Goal: Task Accomplishment & Management: Manage account settings

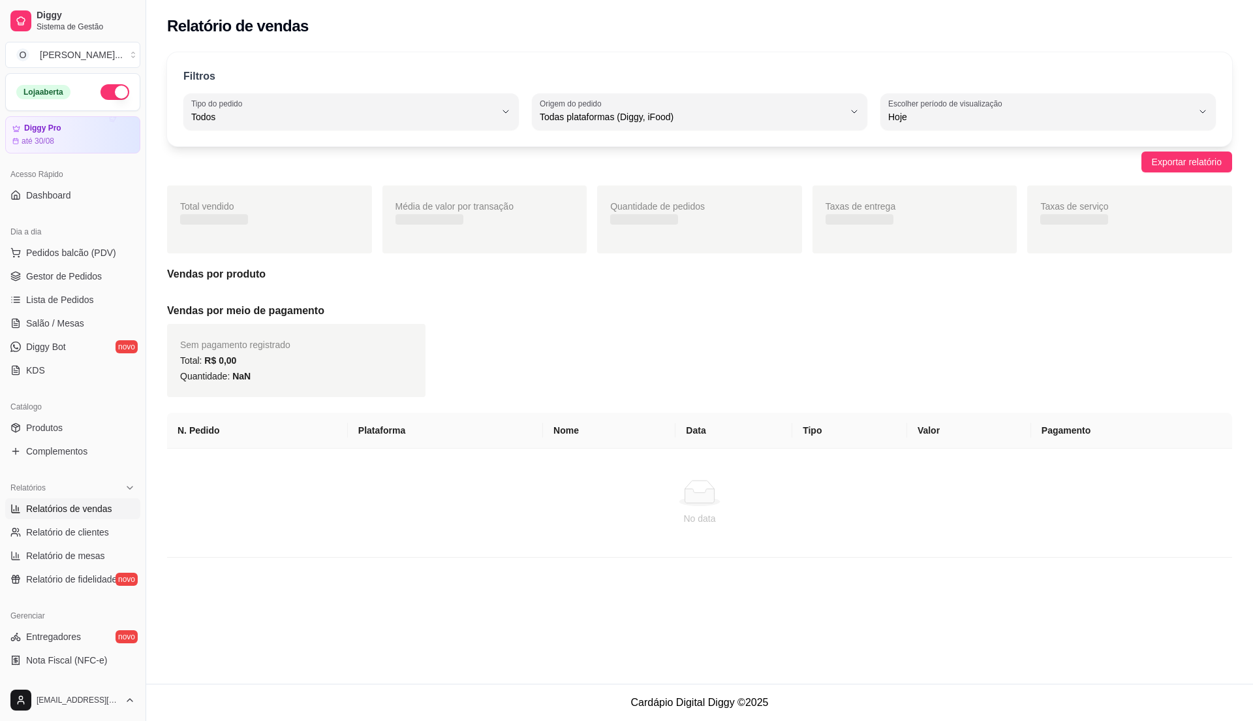
select select "ALL"
select select "0"
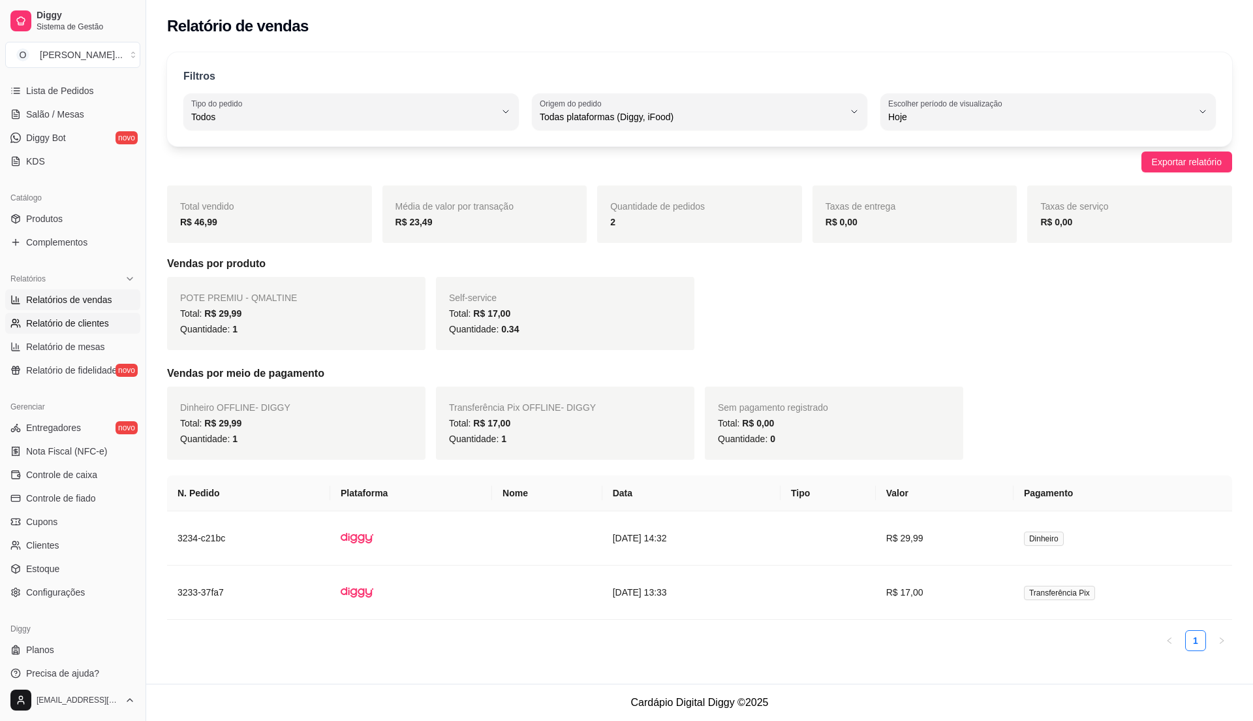
click at [55, 315] on link "Relatório de clientes" at bounding box center [72, 323] width 135 height 21
select select "30"
select select "HIGHEST_TOTAL_SPENT_WITH_ORDERS"
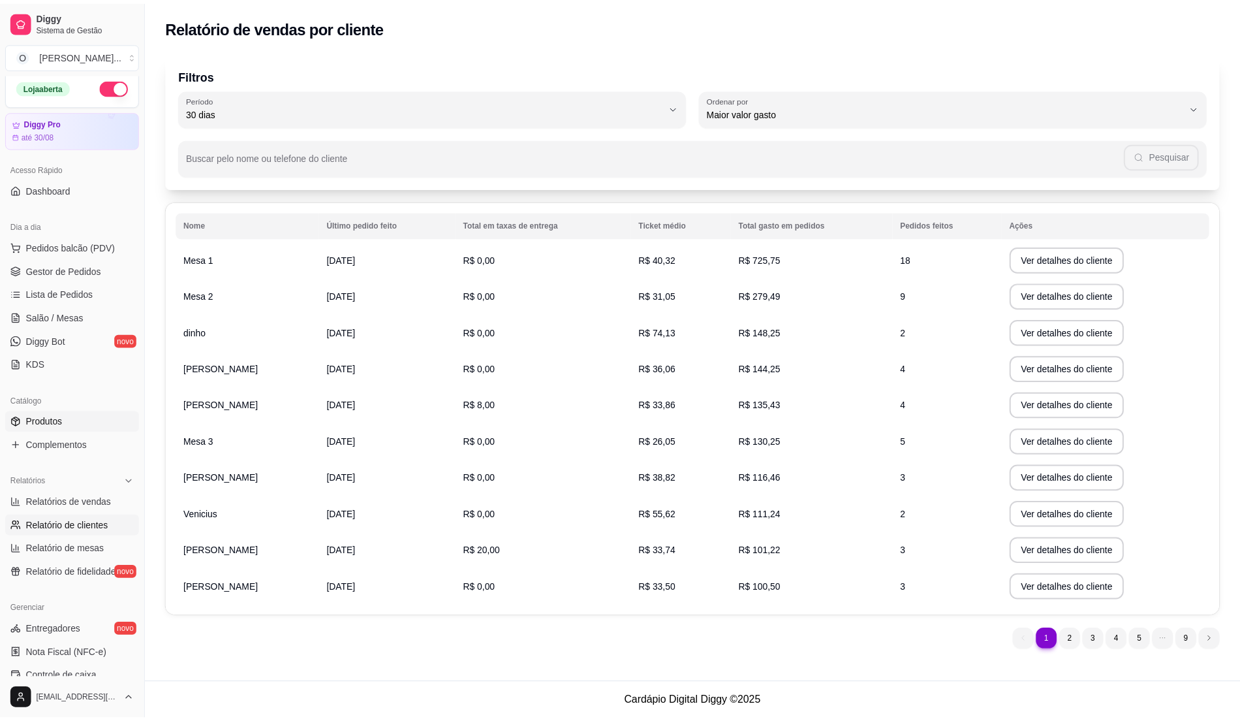
scroll to position [0, 0]
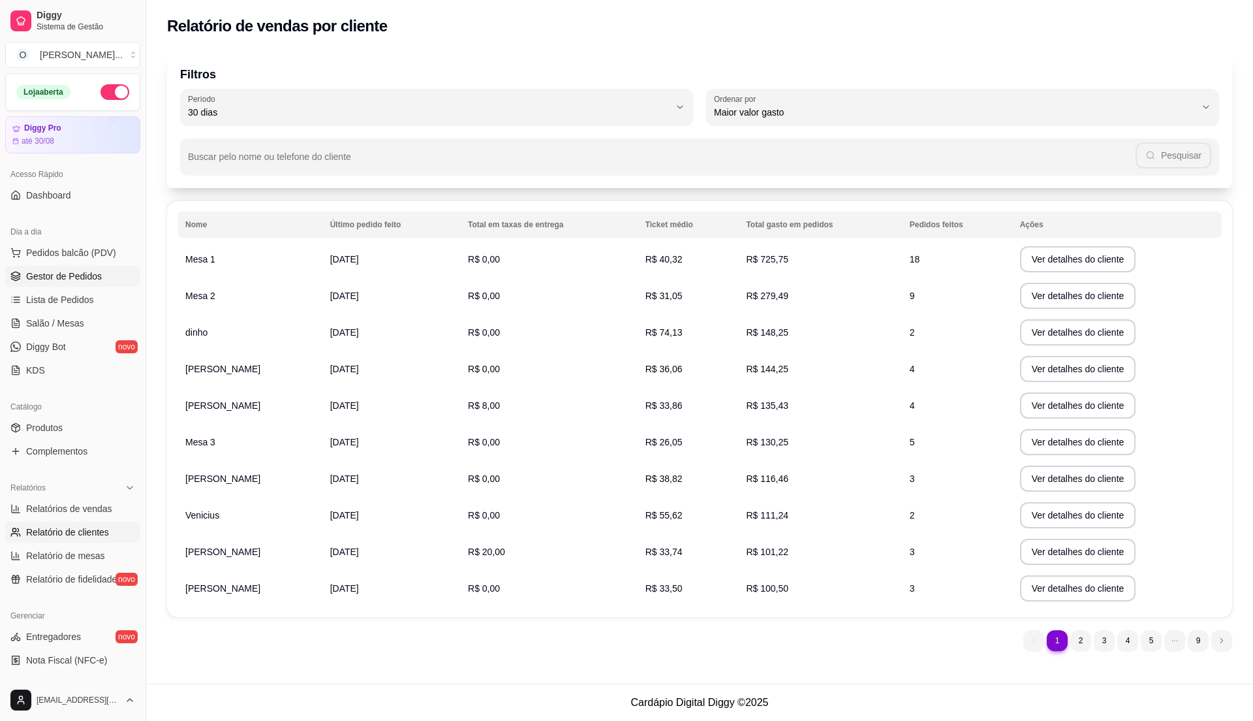
click at [61, 285] on link "Gestor de Pedidos" at bounding box center [72, 276] width 135 height 21
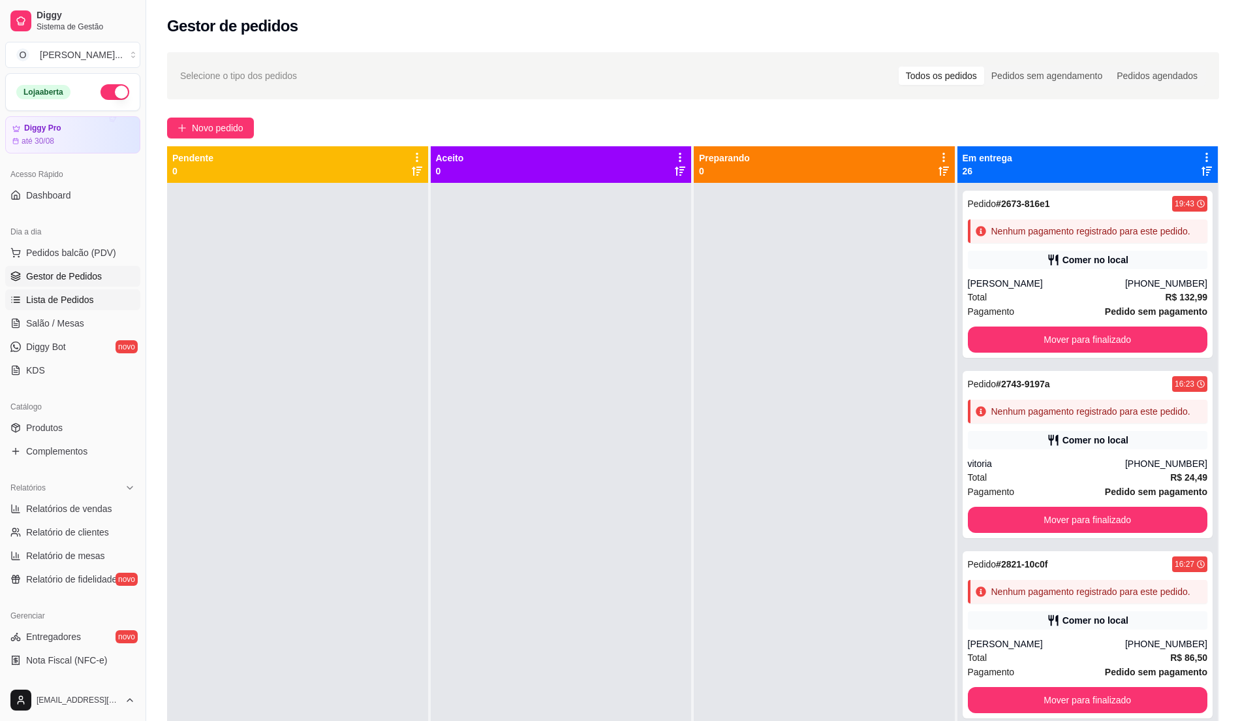
click at [59, 308] on link "Lista de Pedidos" at bounding box center [72, 299] width 135 height 21
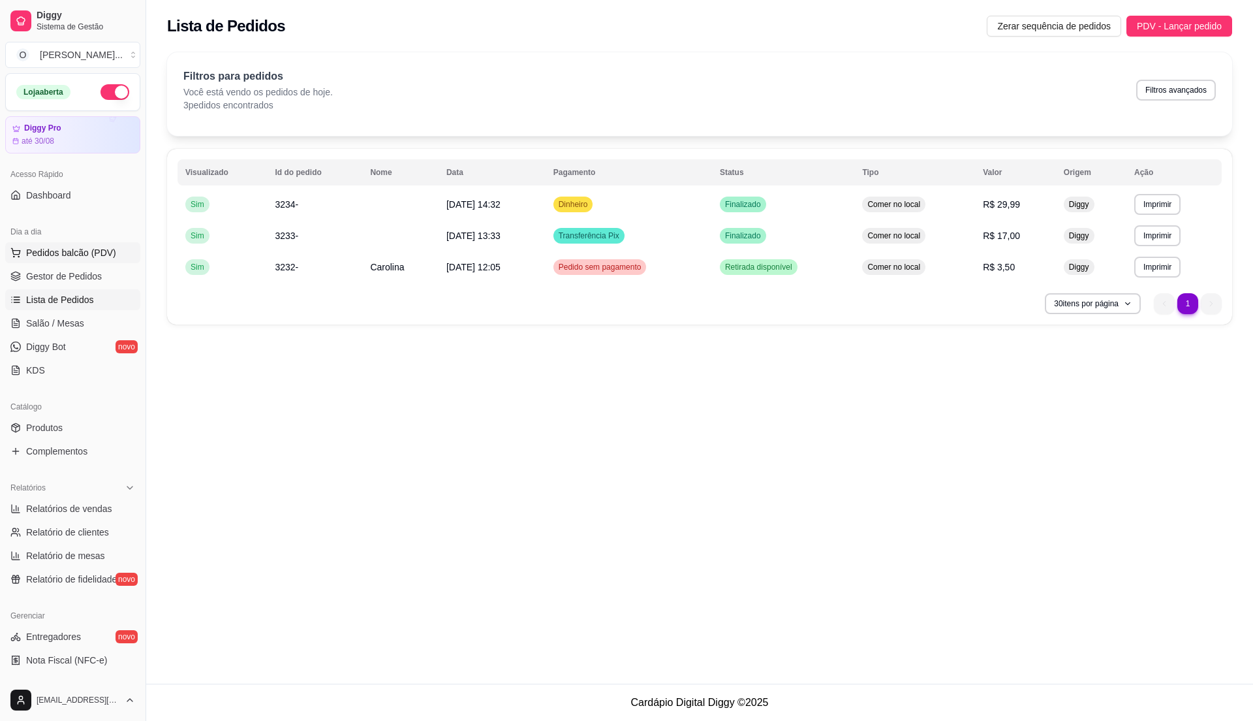
click at [55, 257] on span "Pedidos balcão (PDV)" at bounding box center [71, 252] width 90 height 13
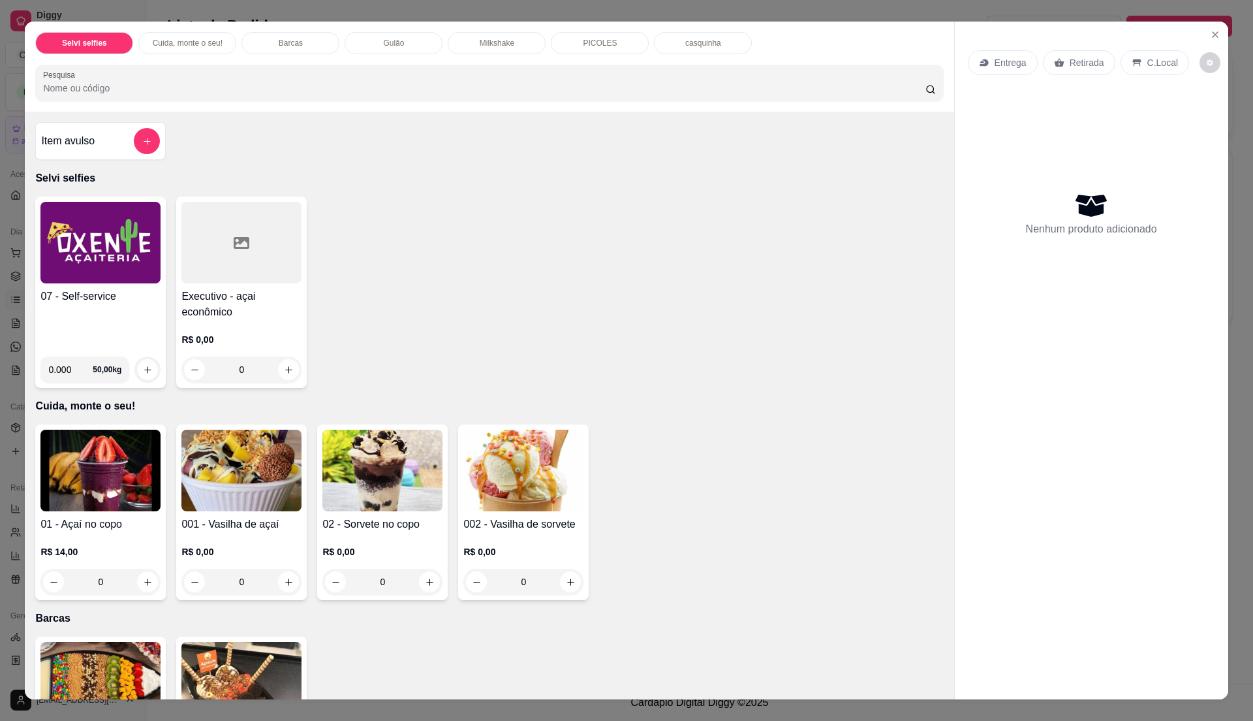
click at [63, 129] on div "Item avulso" at bounding box center [100, 141] width 119 height 26
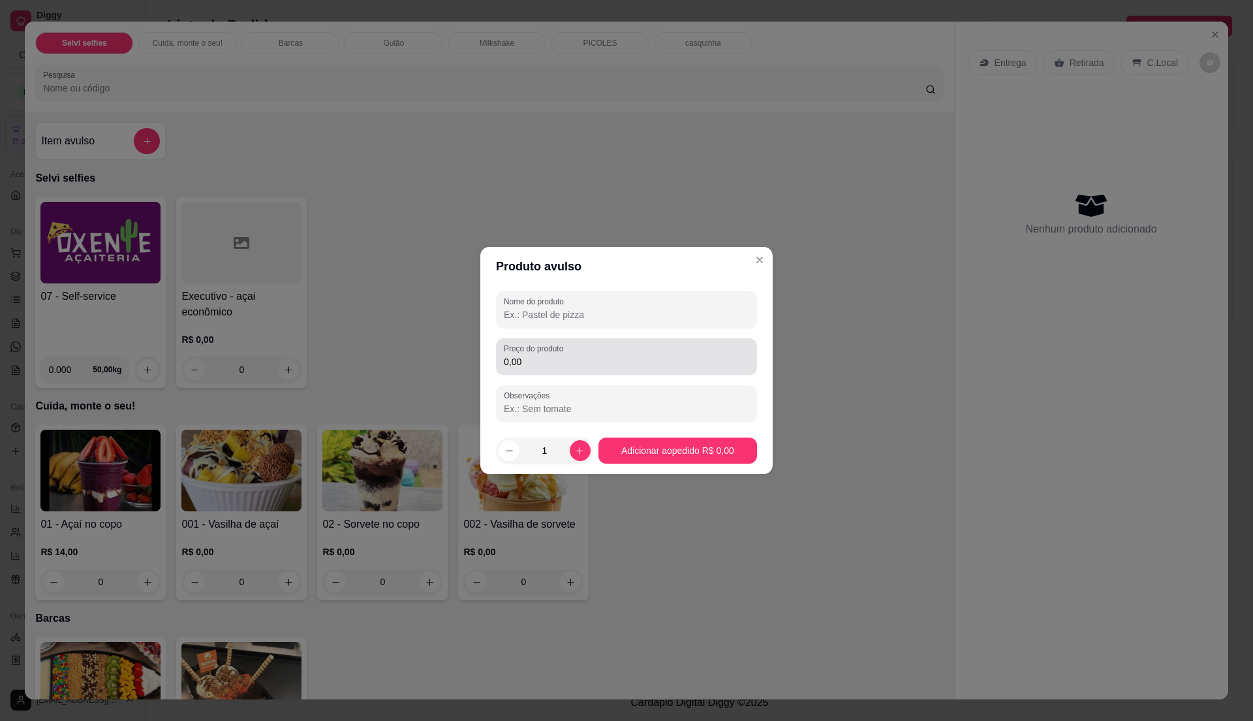
click at [577, 356] on input "0,00" at bounding box center [626, 361] width 245 height 13
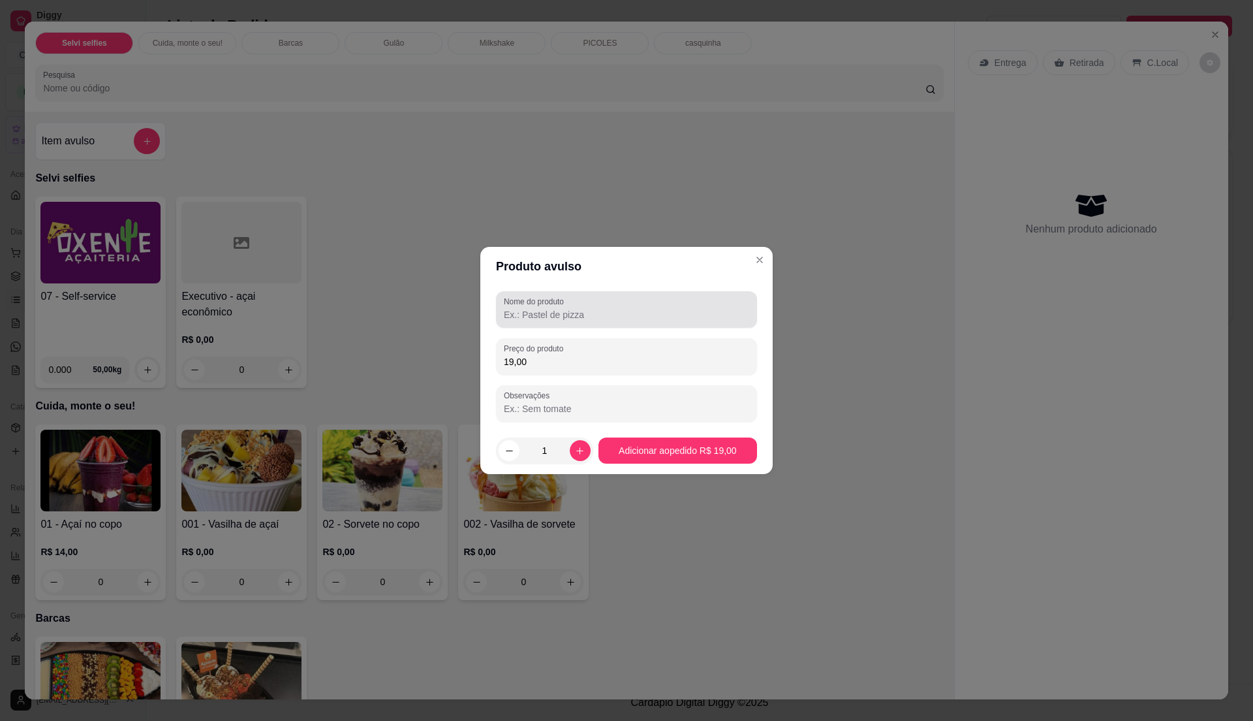
type input "19,00"
click at [599, 300] on div at bounding box center [626, 309] width 245 height 26
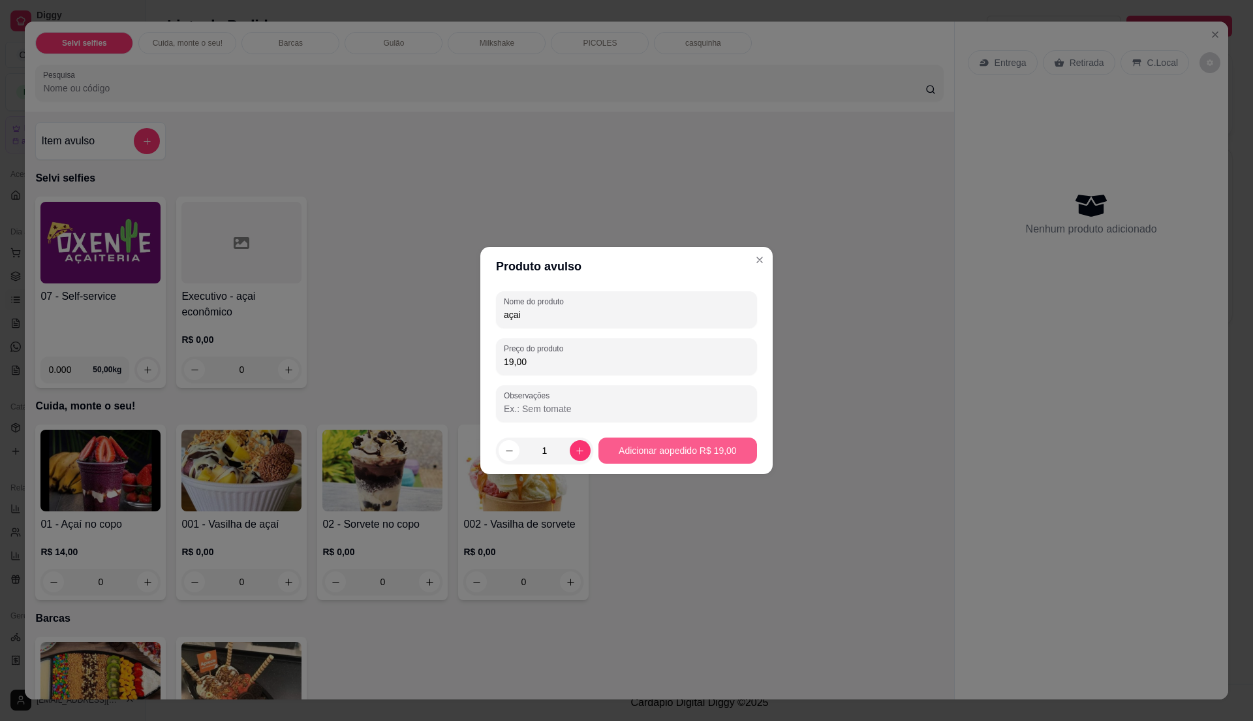
type input "açai"
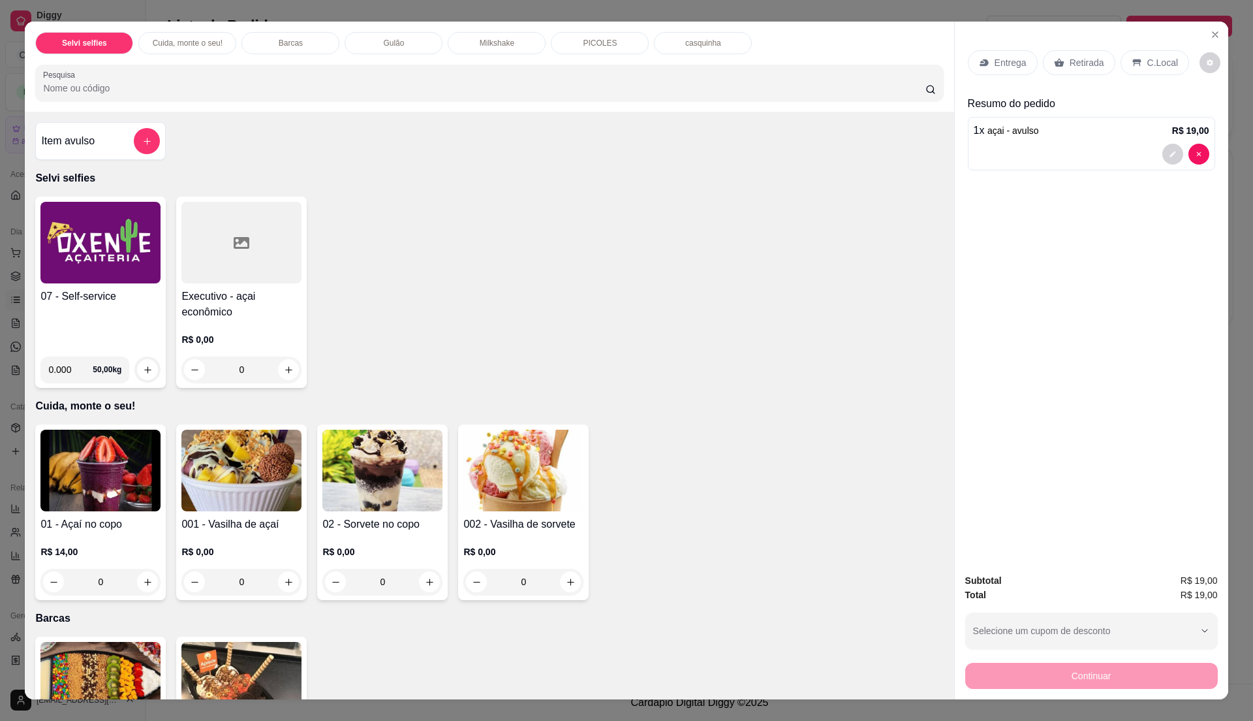
click at [1136, 63] on div "C.Local" at bounding box center [1155, 62] width 69 height 25
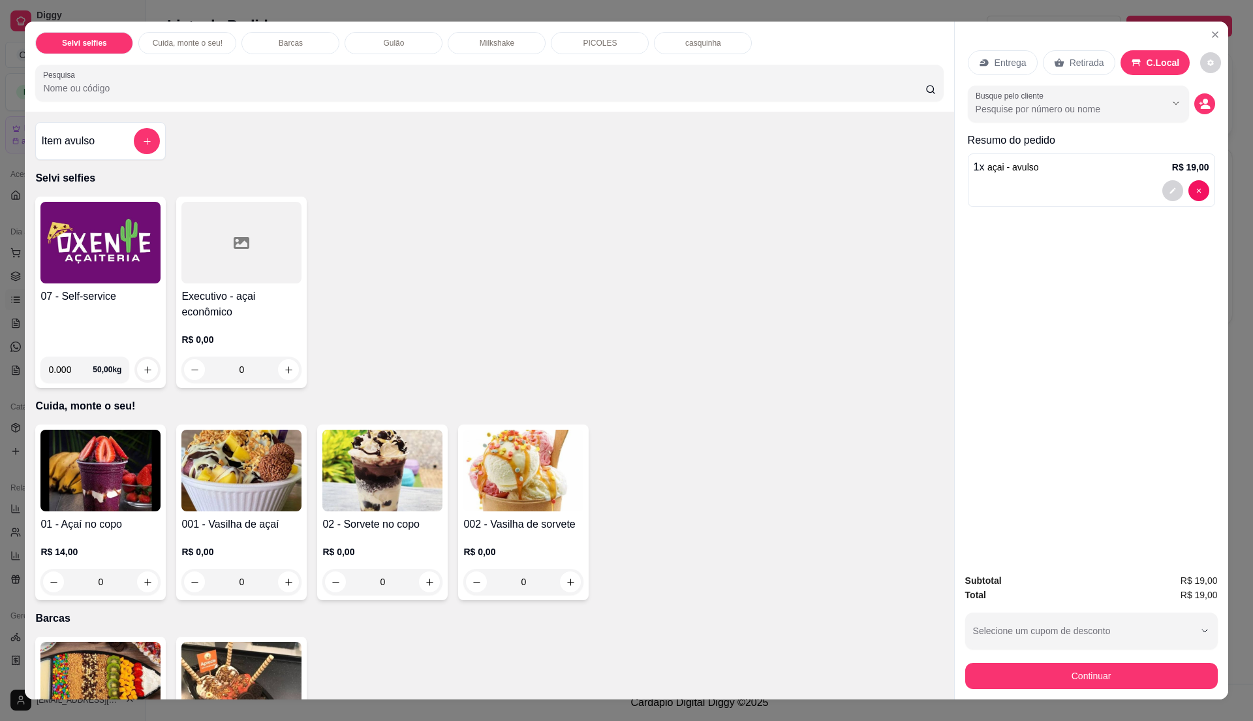
click at [999, 50] on div "Entrega" at bounding box center [1003, 62] width 70 height 25
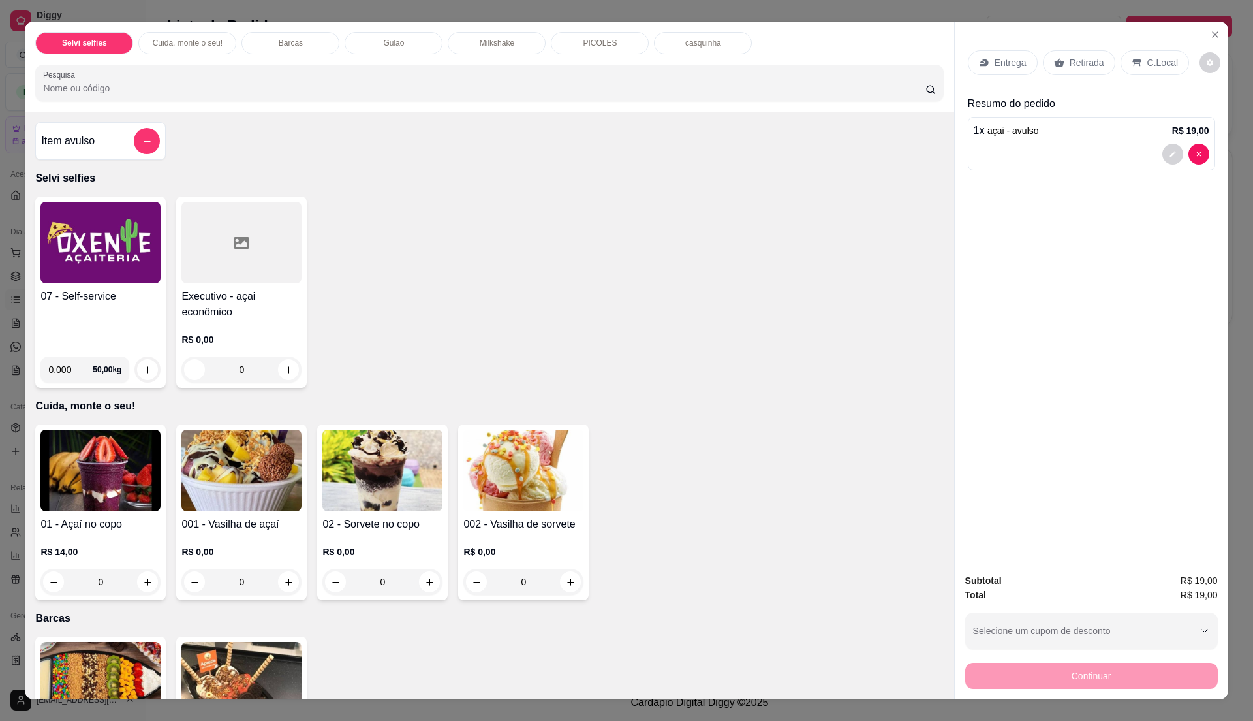
click at [98, 144] on div "Item avulso" at bounding box center [100, 141] width 119 height 26
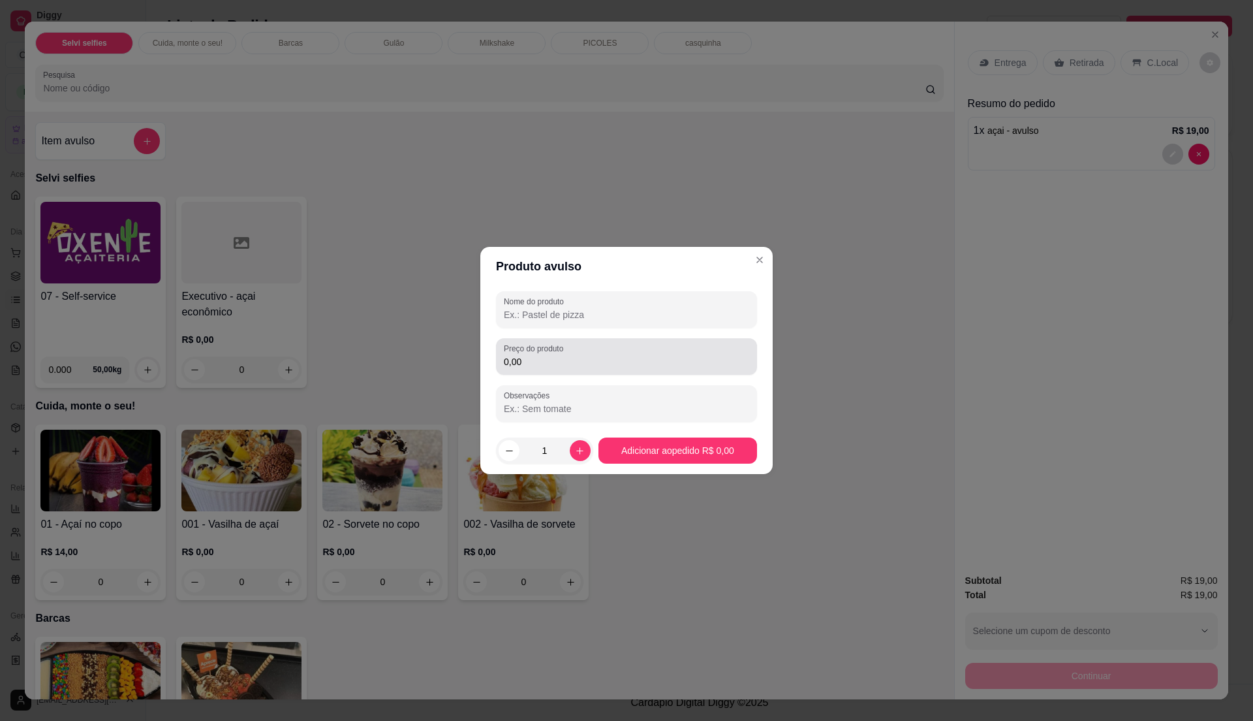
click at [551, 362] on input "0,00" at bounding box center [626, 361] width 245 height 13
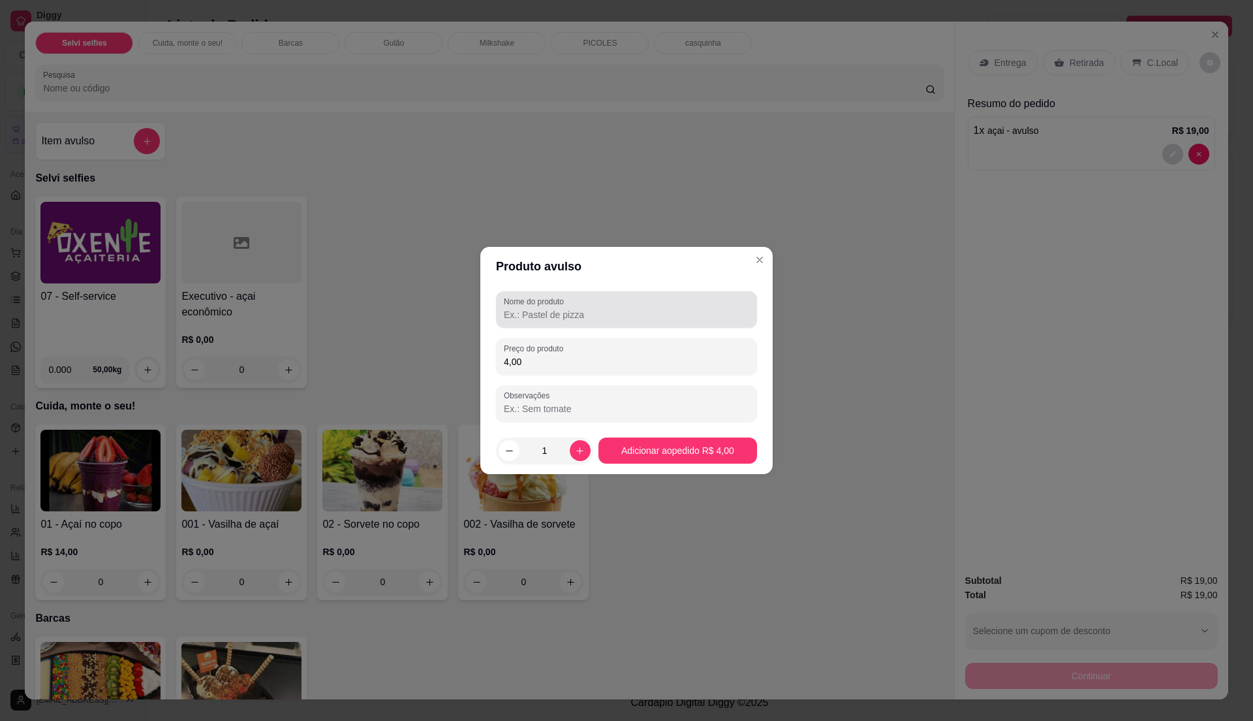
type input "4,00"
click at [562, 325] on div "Nome do produto" at bounding box center [626, 309] width 261 height 37
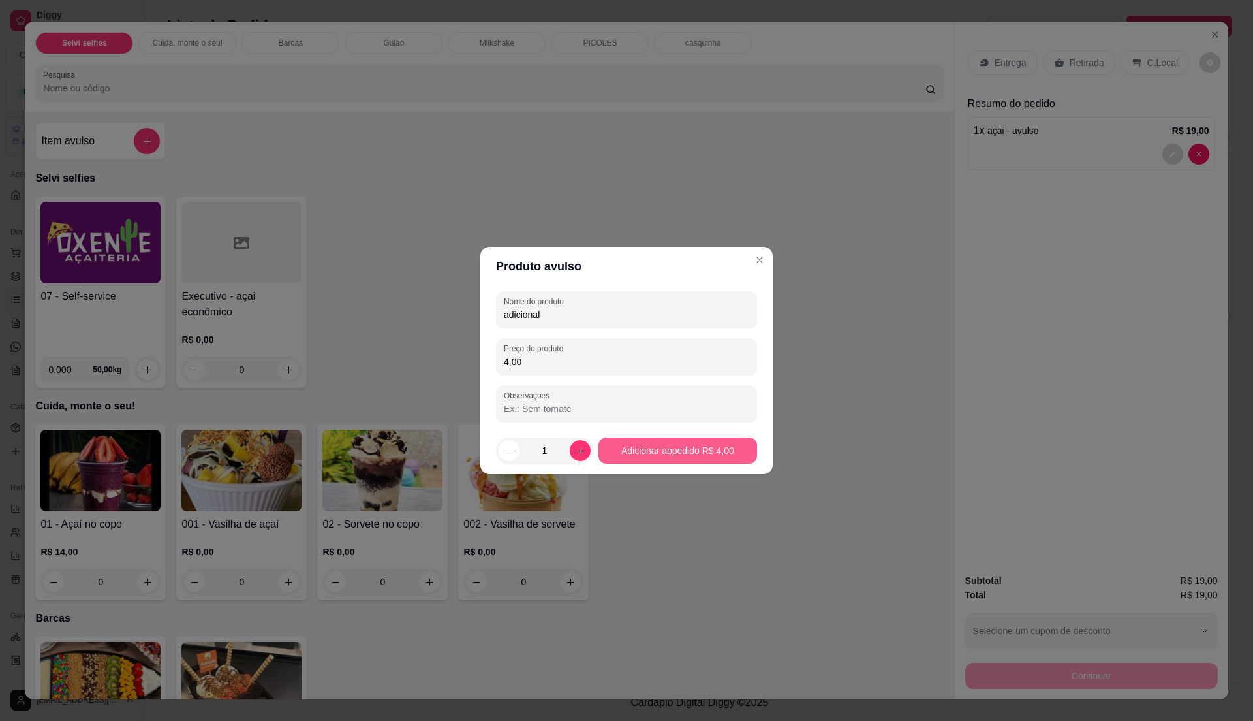
type input "adicional"
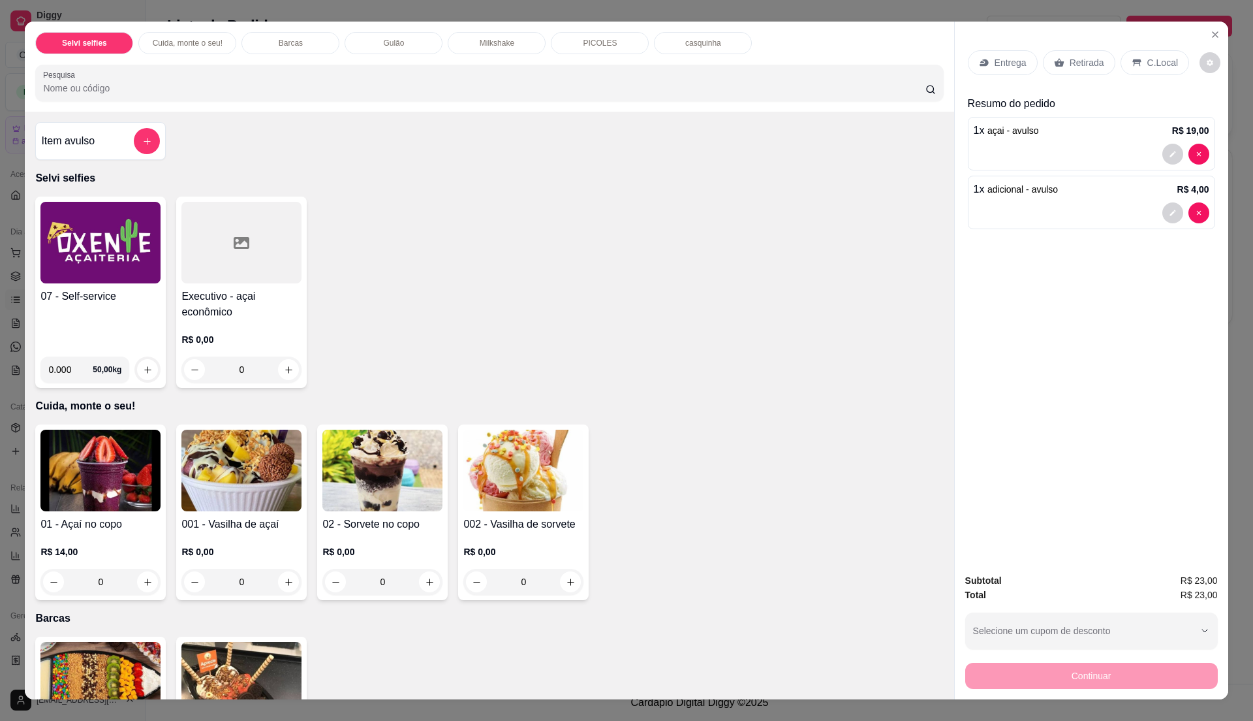
click at [1150, 67] on p "C.Local" at bounding box center [1163, 62] width 31 height 13
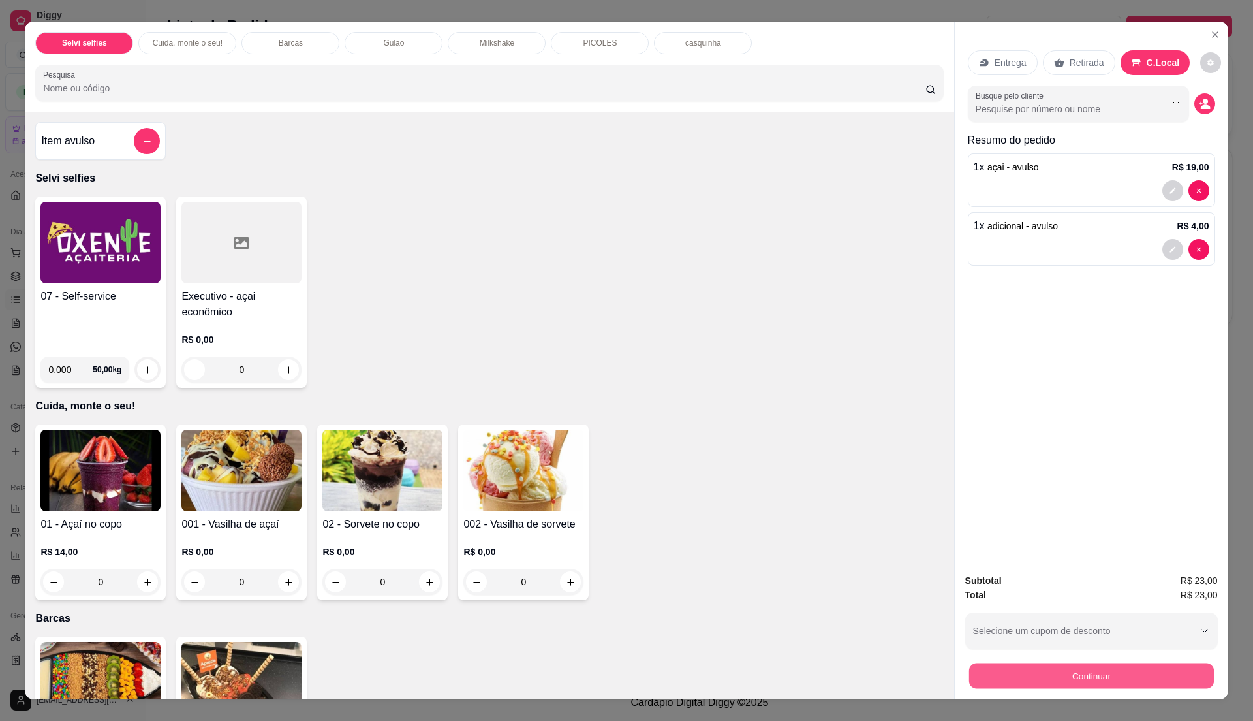
click at [1001, 671] on button "Continuar" at bounding box center [1091, 675] width 245 height 25
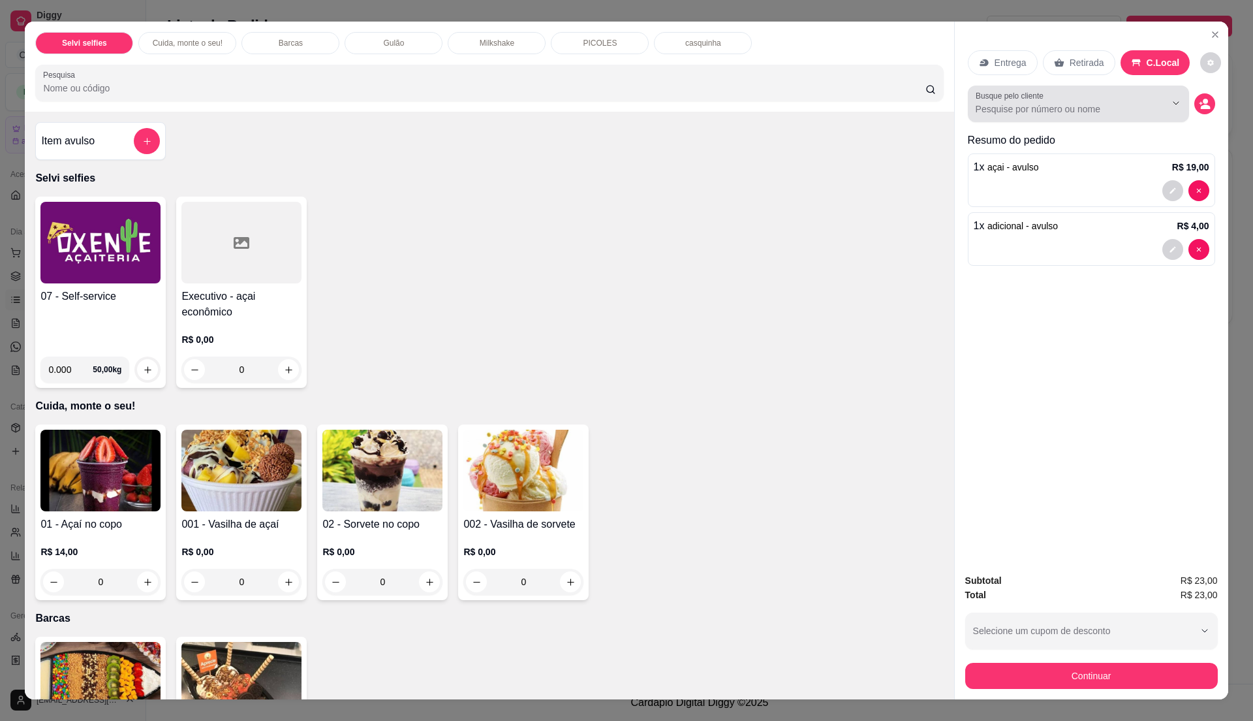
click at [1059, 97] on div at bounding box center [1079, 104] width 206 height 26
type input "m"
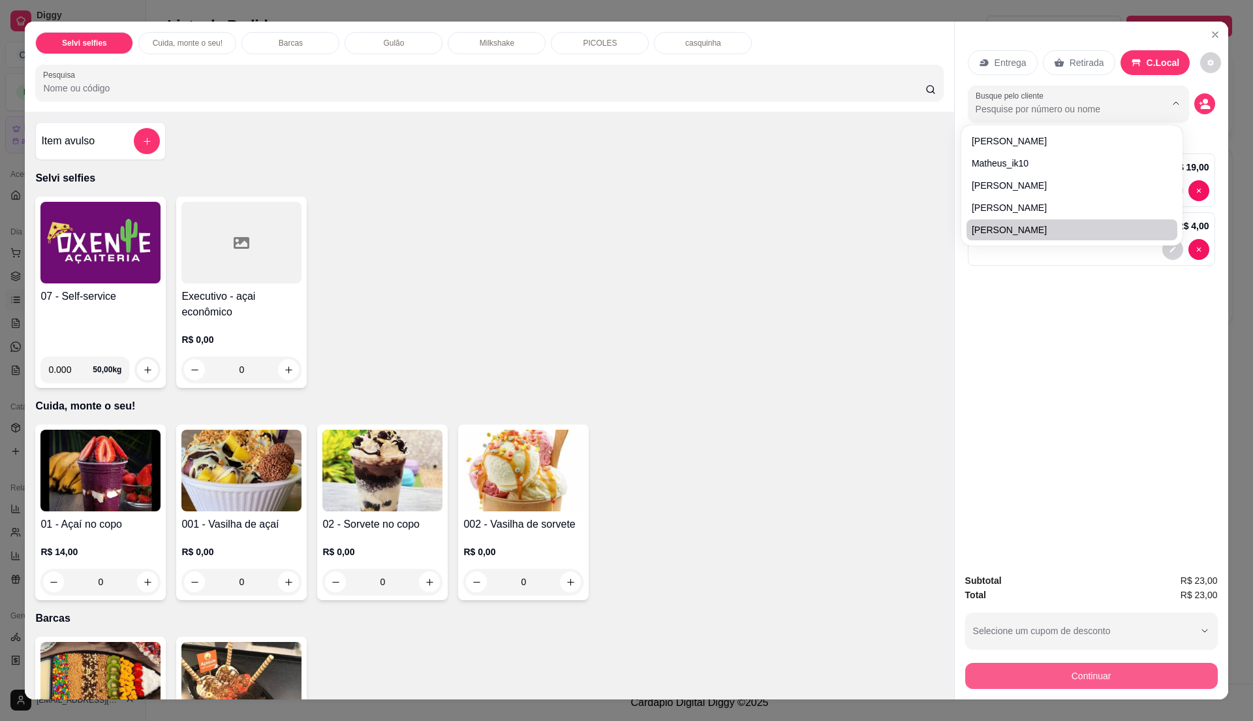
click at [1103, 676] on button "Continuar" at bounding box center [1092, 676] width 253 height 26
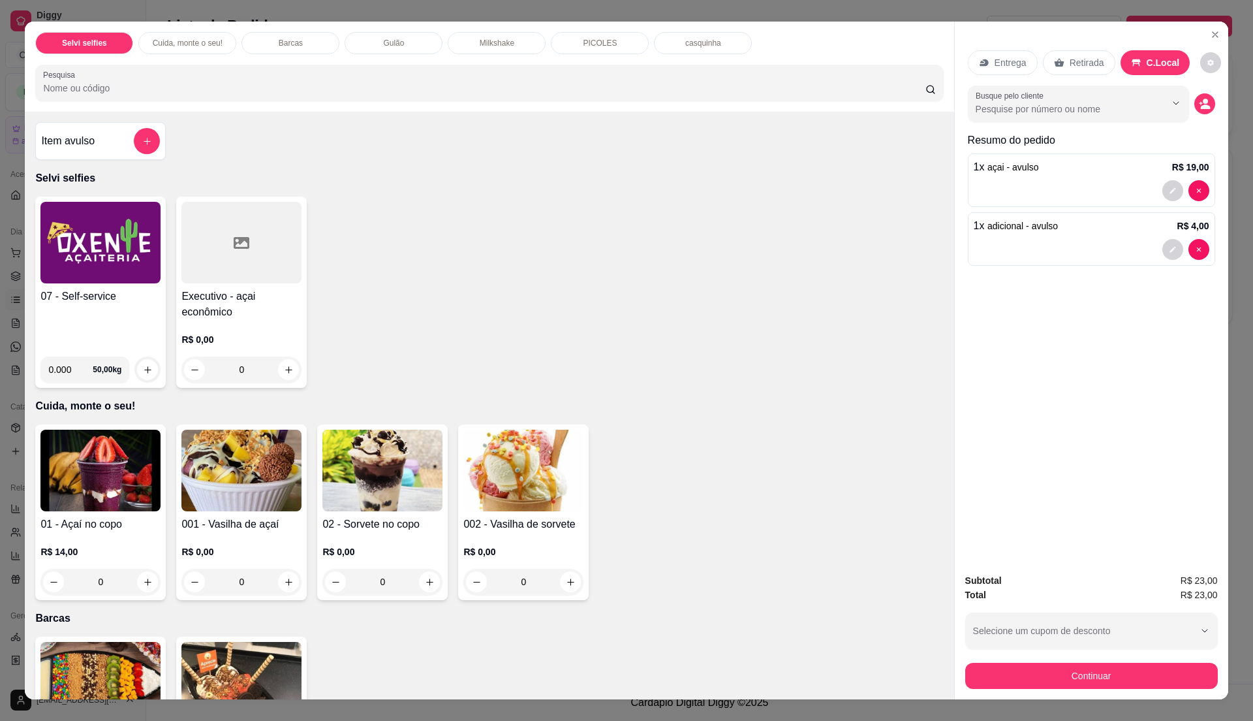
click at [1020, 100] on label "Busque pelo cliente" at bounding box center [1012, 95] width 72 height 11
click at [1020, 102] on input "Busque pelo cliente" at bounding box center [1060, 108] width 169 height 13
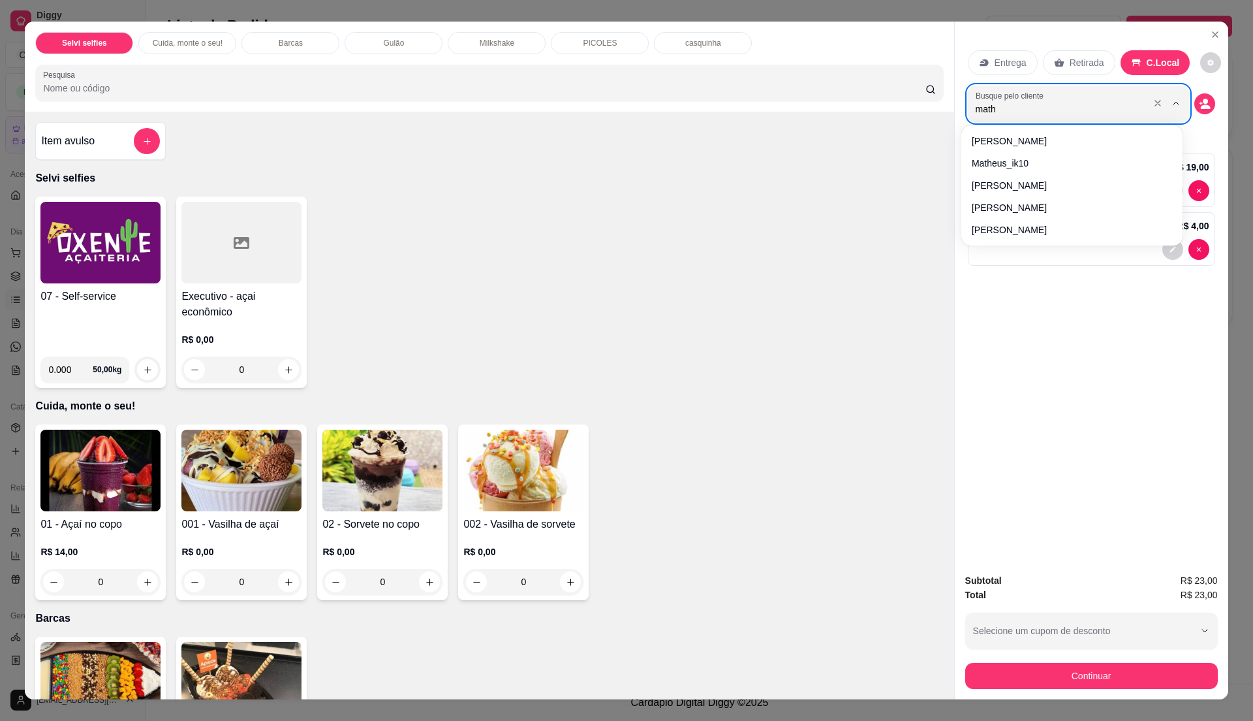
type input "mathe"
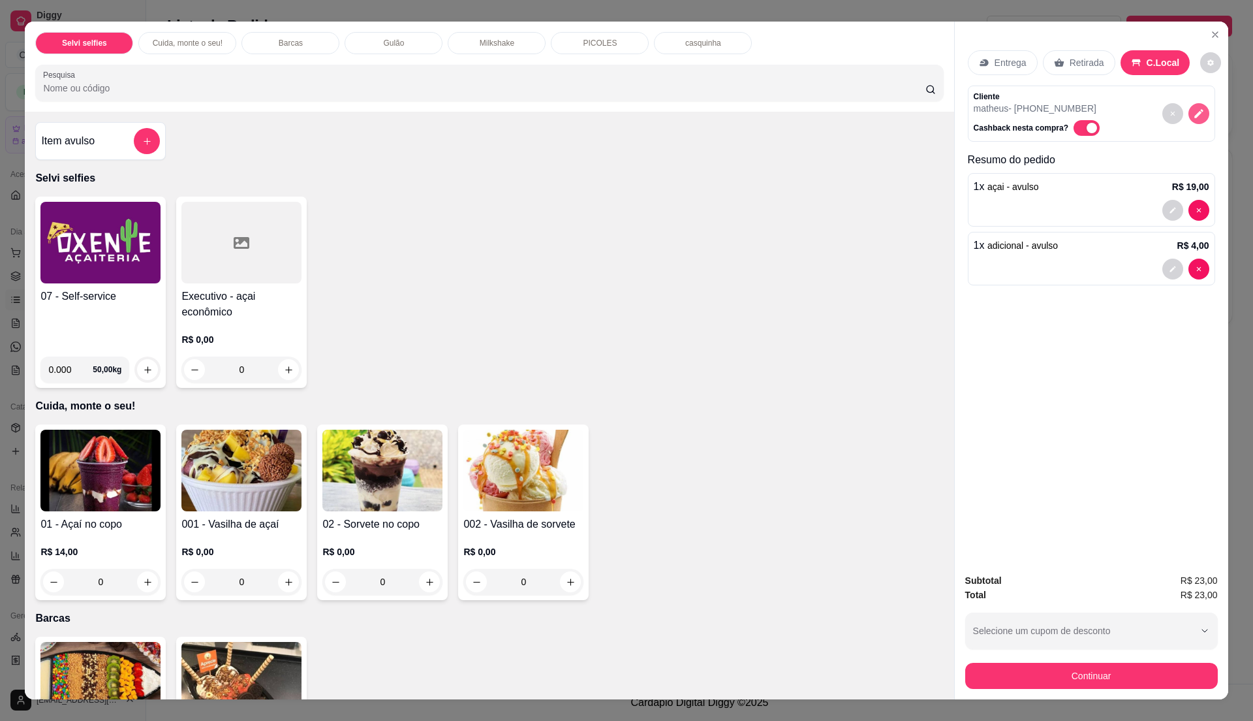
click at [1193, 113] on icon "decrease-product-quantity" at bounding box center [1199, 114] width 12 height 12
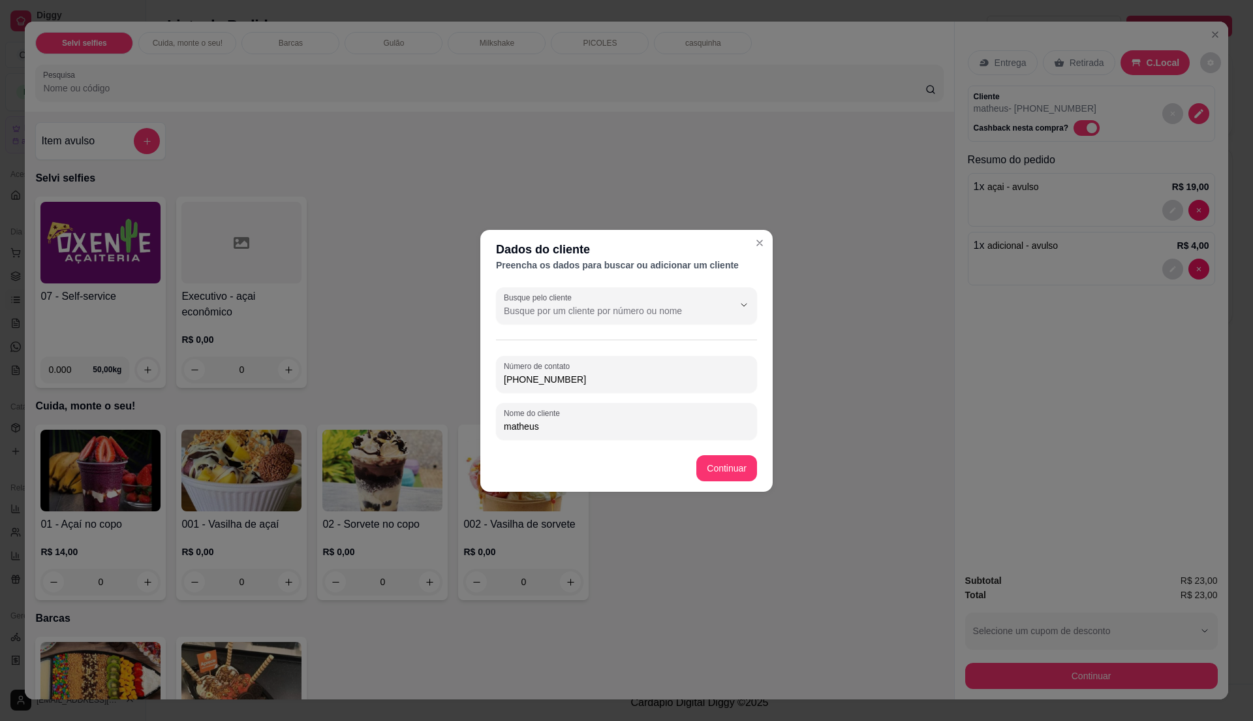
click at [569, 428] on input "matheus" at bounding box center [626, 426] width 245 height 13
type input "m"
type input "mariinha"
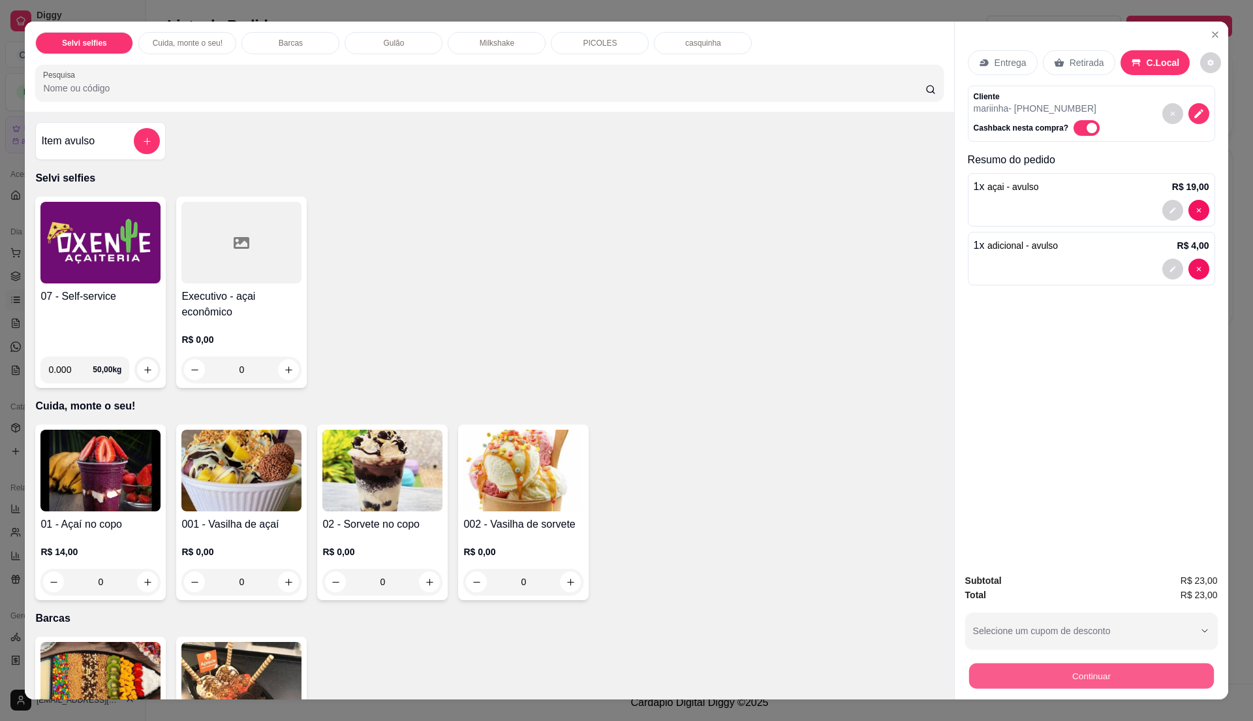
click at [1069, 676] on button "Continuar" at bounding box center [1091, 675] width 245 height 25
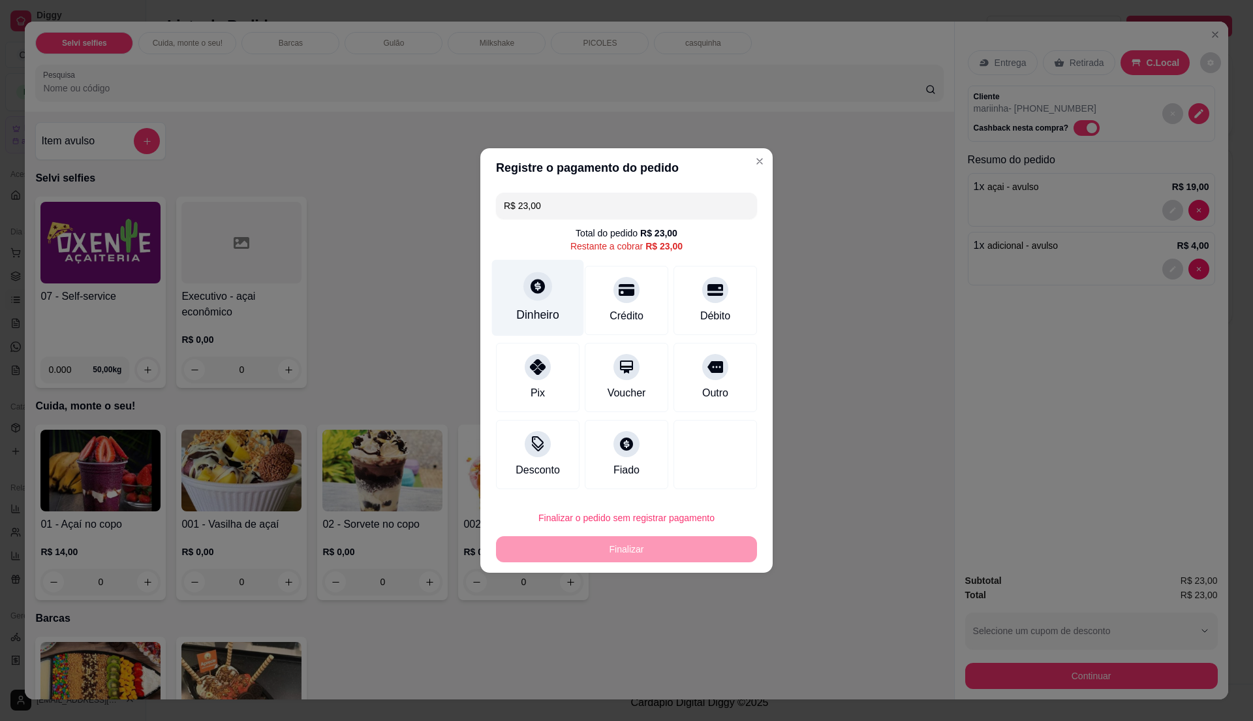
click at [536, 294] on icon at bounding box center [537, 285] width 17 height 17
click at [575, 341] on input "0,00" at bounding box center [626, 348] width 261 height 26
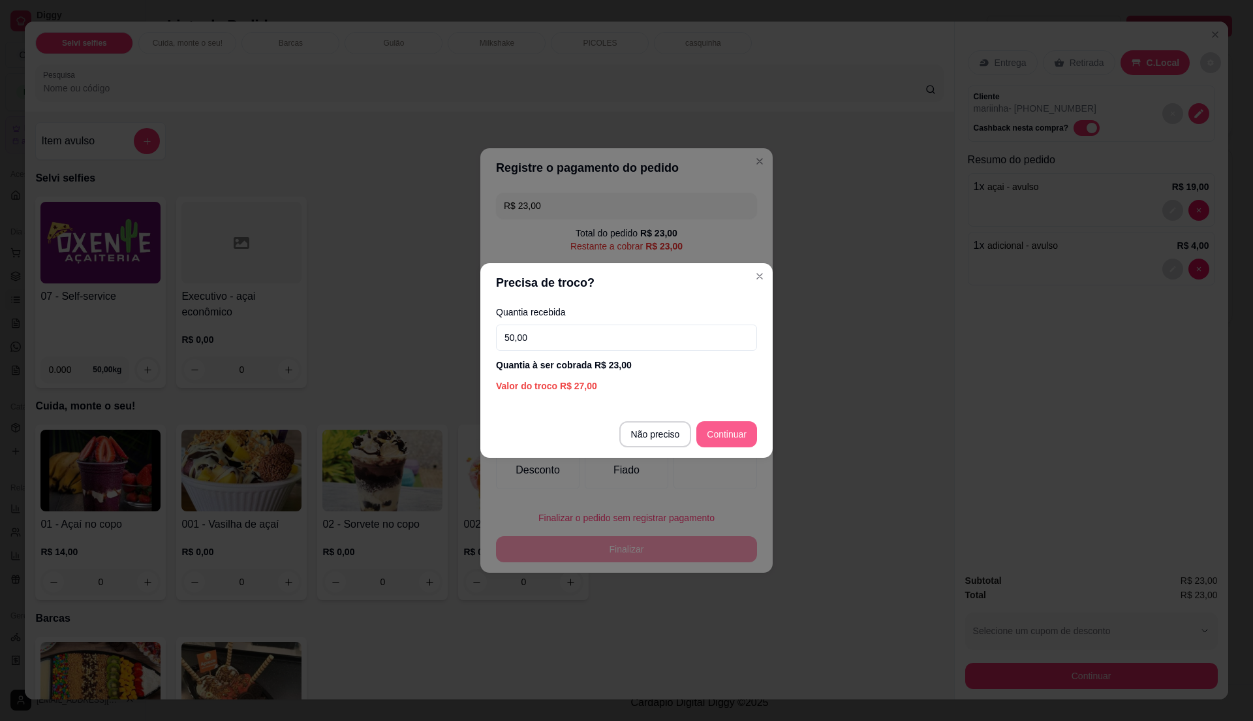
type input "50,00"
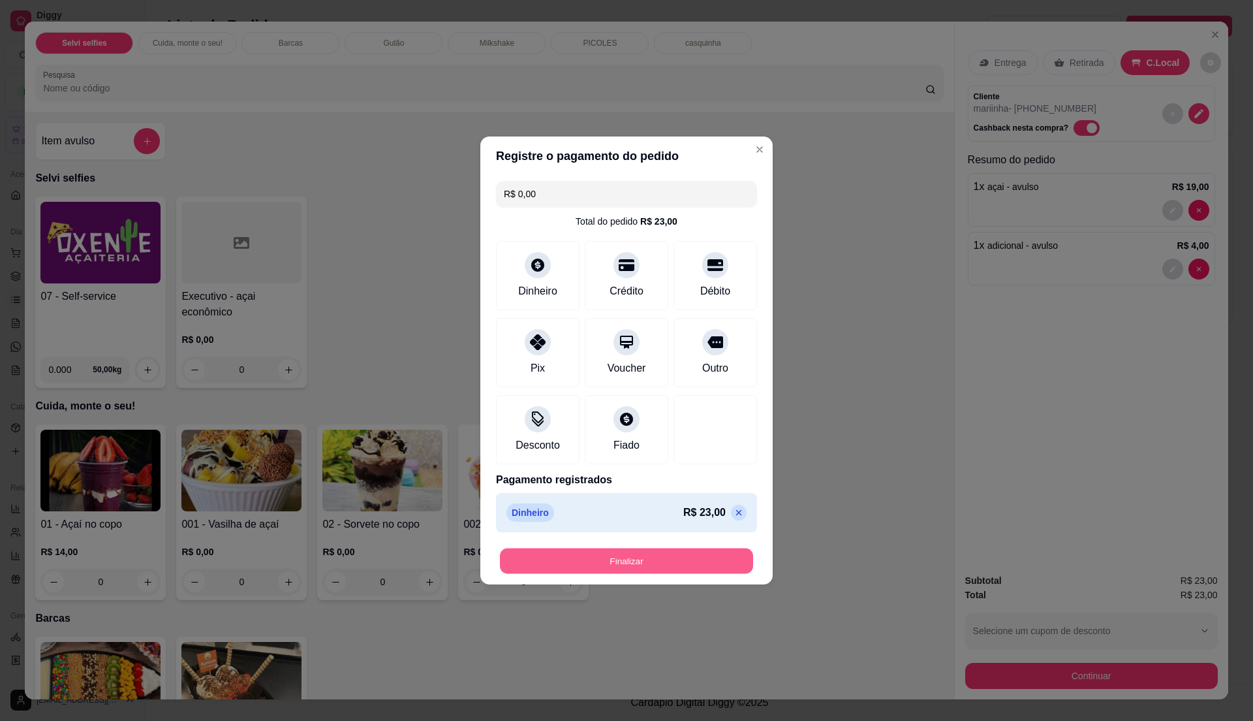
click at [710, 554] on button "Finalizar" at bounding box center [626, 560] width 253 height 25
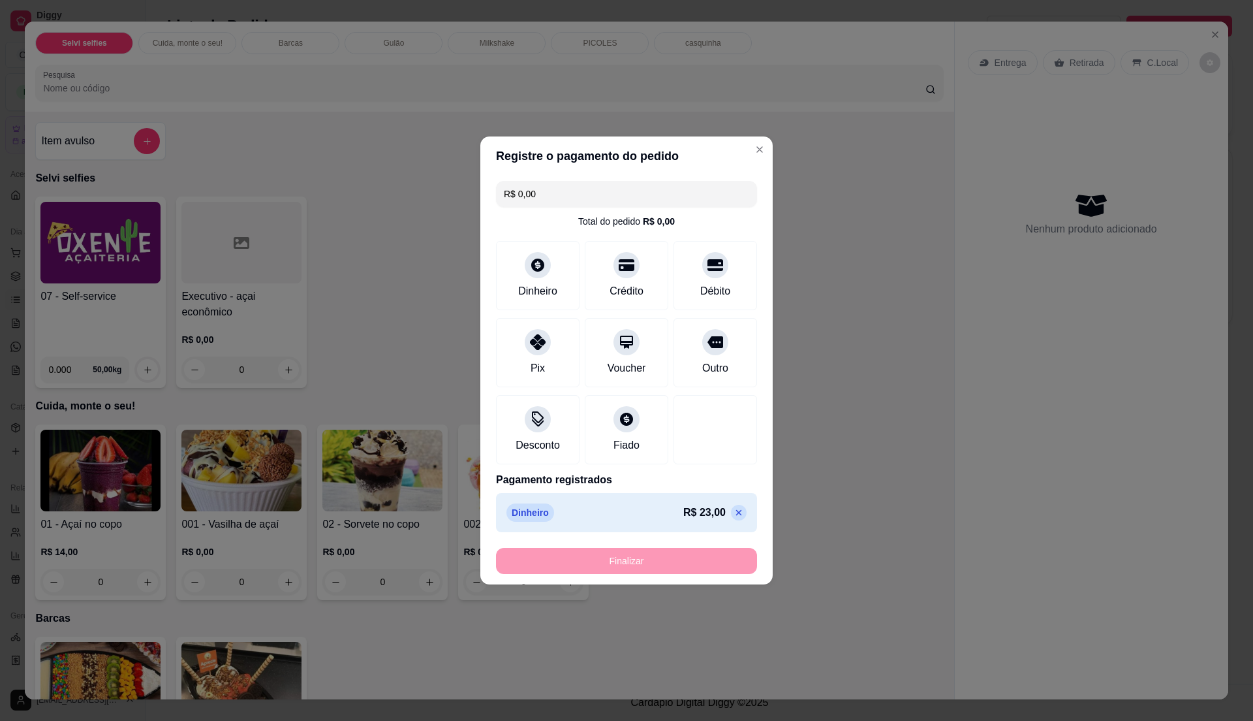
type input "-R$ 23,00"
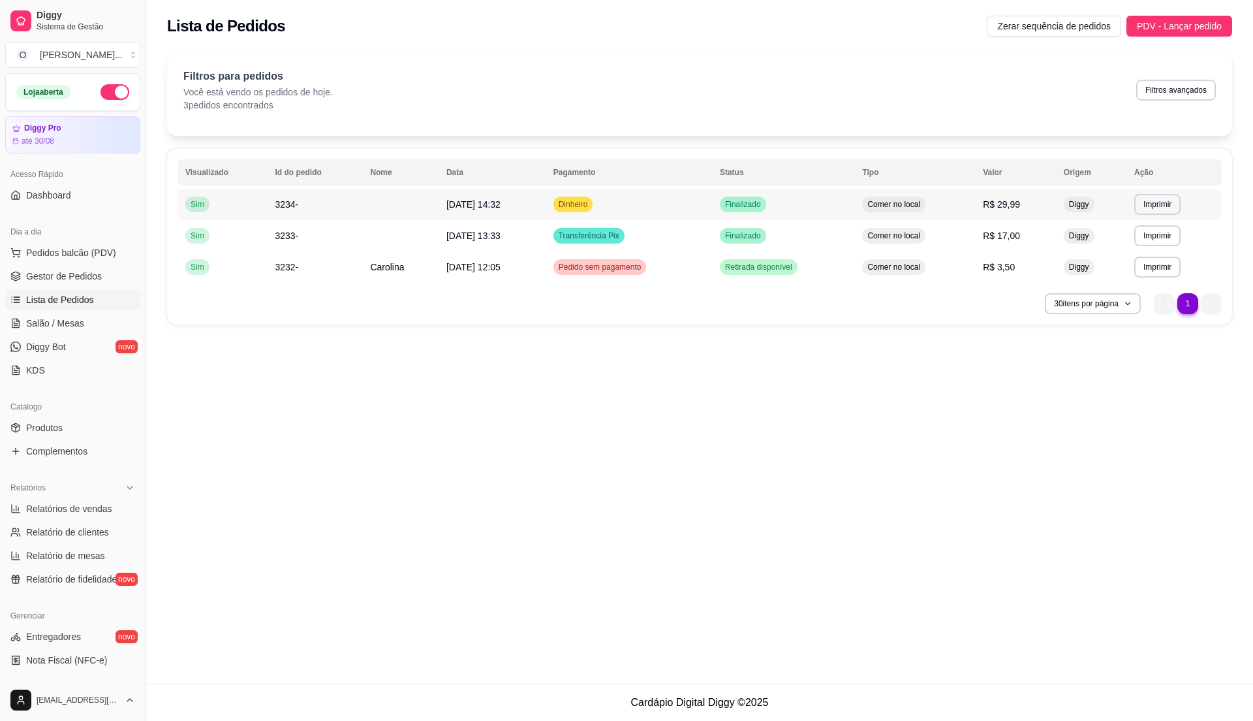
click at [687, 199] on td "Dinheiro" at bounding box center [629, 204] width 166 height 31
click at [811, 222] on td "Finalizado" at bounding box center [783, 235] width 142 height 31
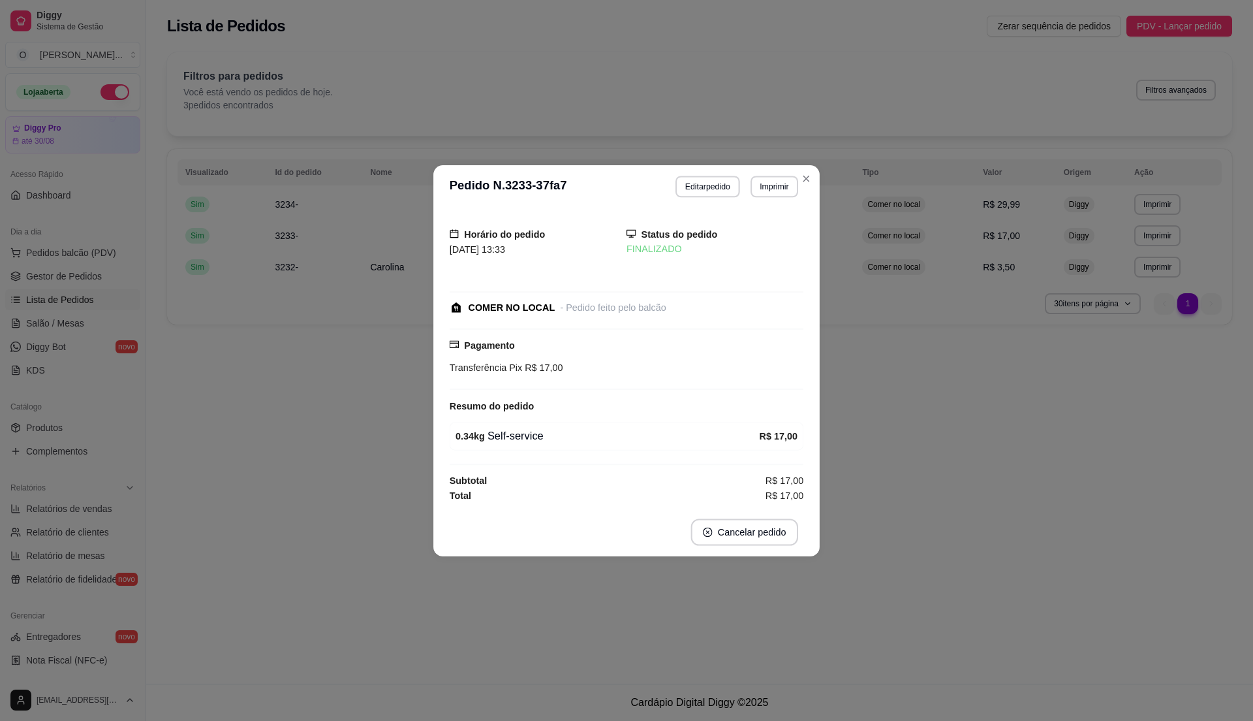
click at [811, 222] on div "Horário do pedido [DATE] 13:33 Status do pedido FINALIZADO COMER NO LOCAL - Ped…" at bounding box center [627, 358] width 386 height 300
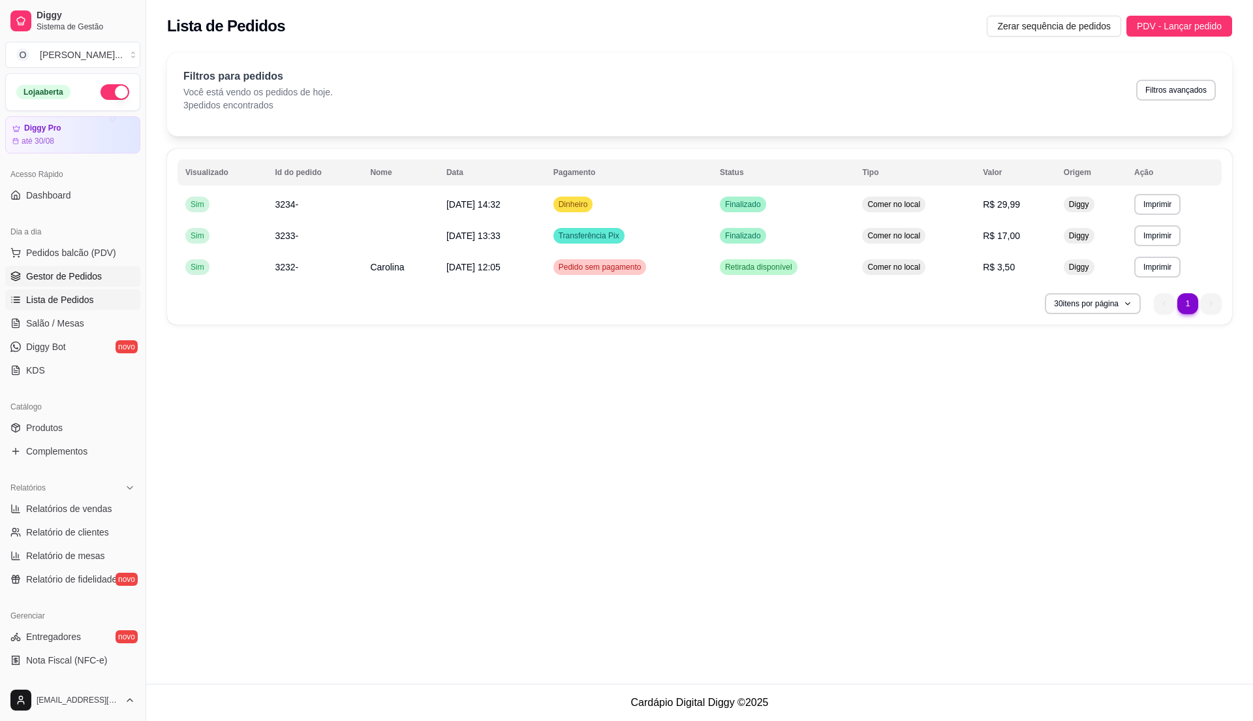
click at [90, 278] on span "Gestor de Pedidos" at bounding box center [64, 276] width 76 height 13
click at [94, 277] on span "Gestor de Pedidos" at bounding box center [64, 276] width 76 height 13
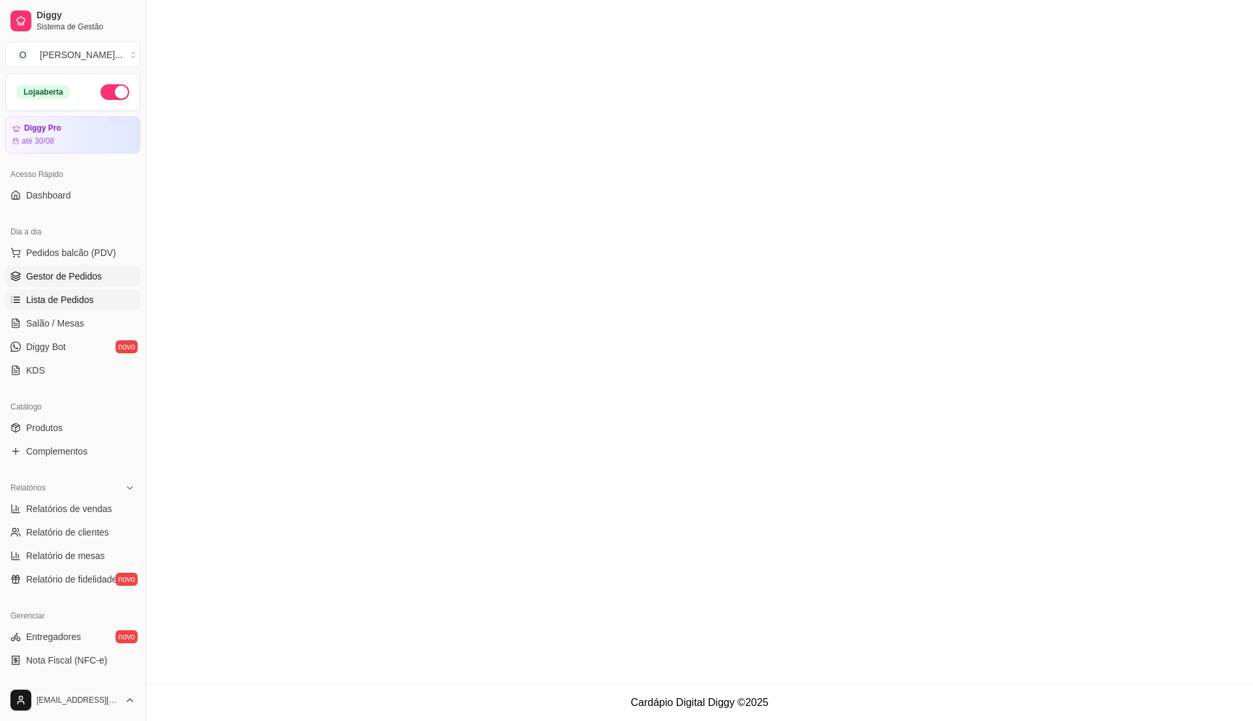
click at [89, 293] on span "Lista de Pedidos" at bounding box center [60, 299] width 68 height 13
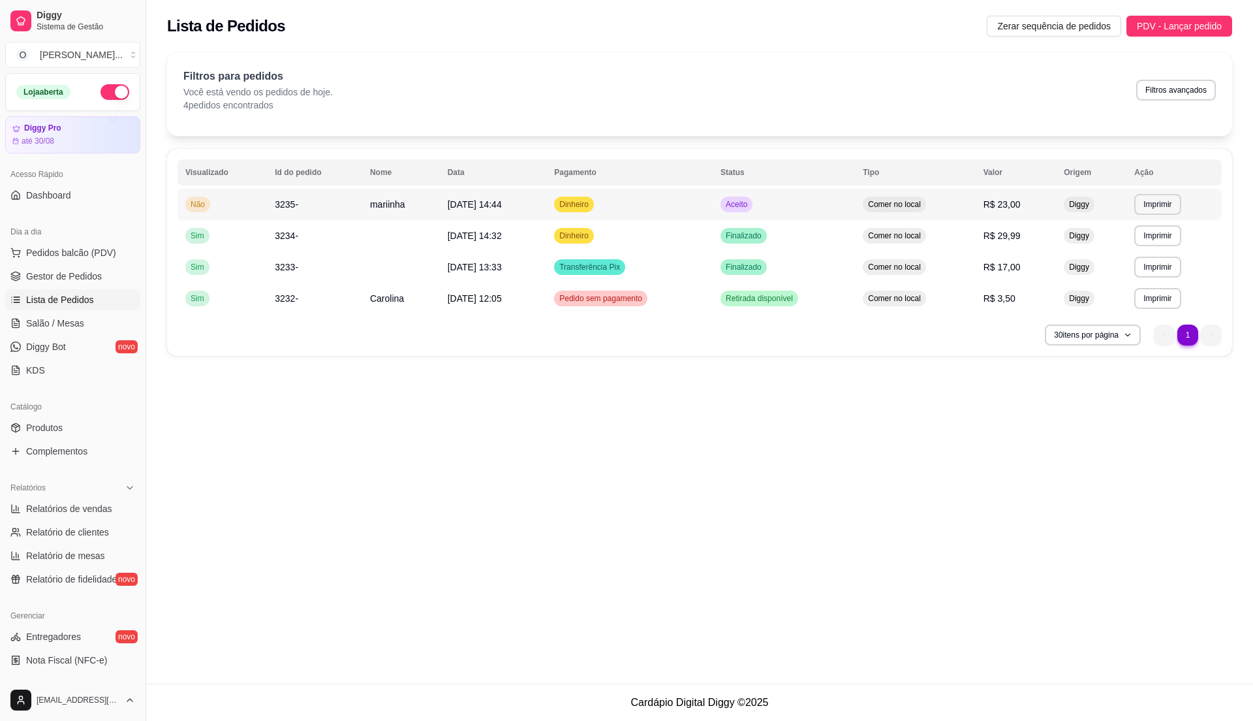
click at [871, 206] on td "Comer no local" at bounding box center [915, 204] width 120 height 31
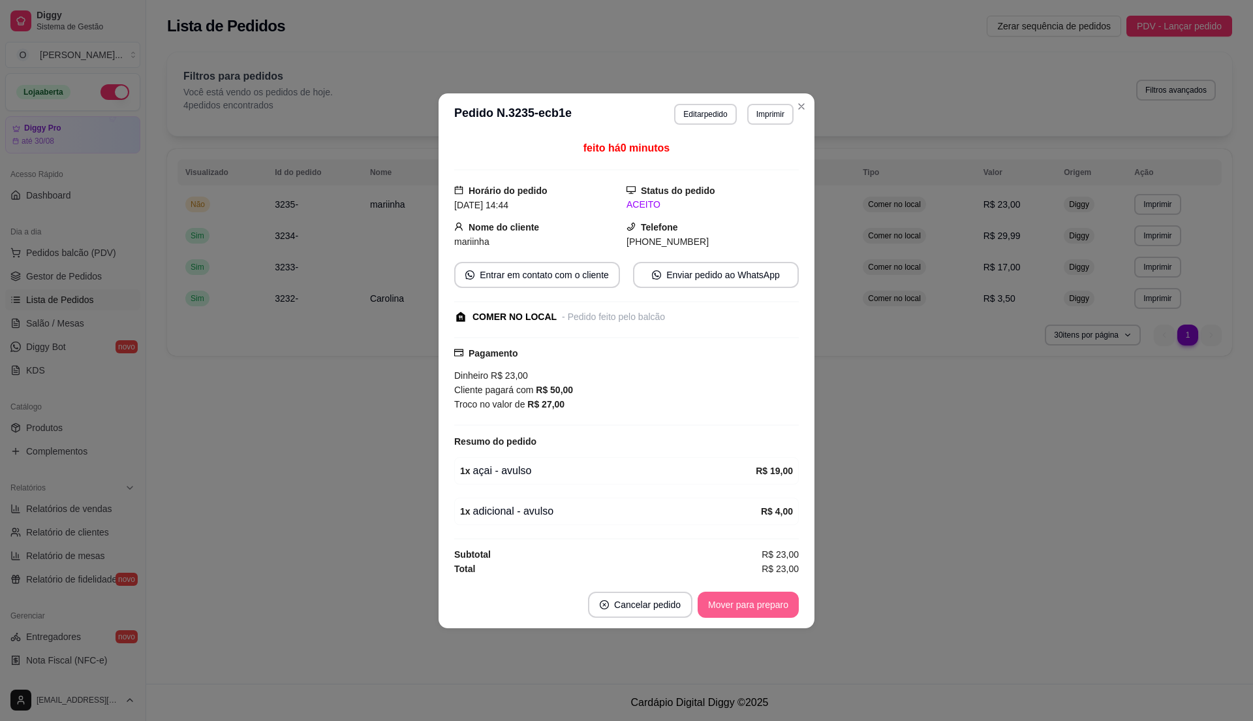
click at [744, 601] on button "Mover para preparo" at bounding box center [748, 604] width 101 height 26
click at [744, 601] on button "Mover para retirada disponível" at bounding box center [727, 603] width 140 height 25
click at [744, 601] on button "Mover para finalizado" at bounding box center [745, 603] width 105 height 25
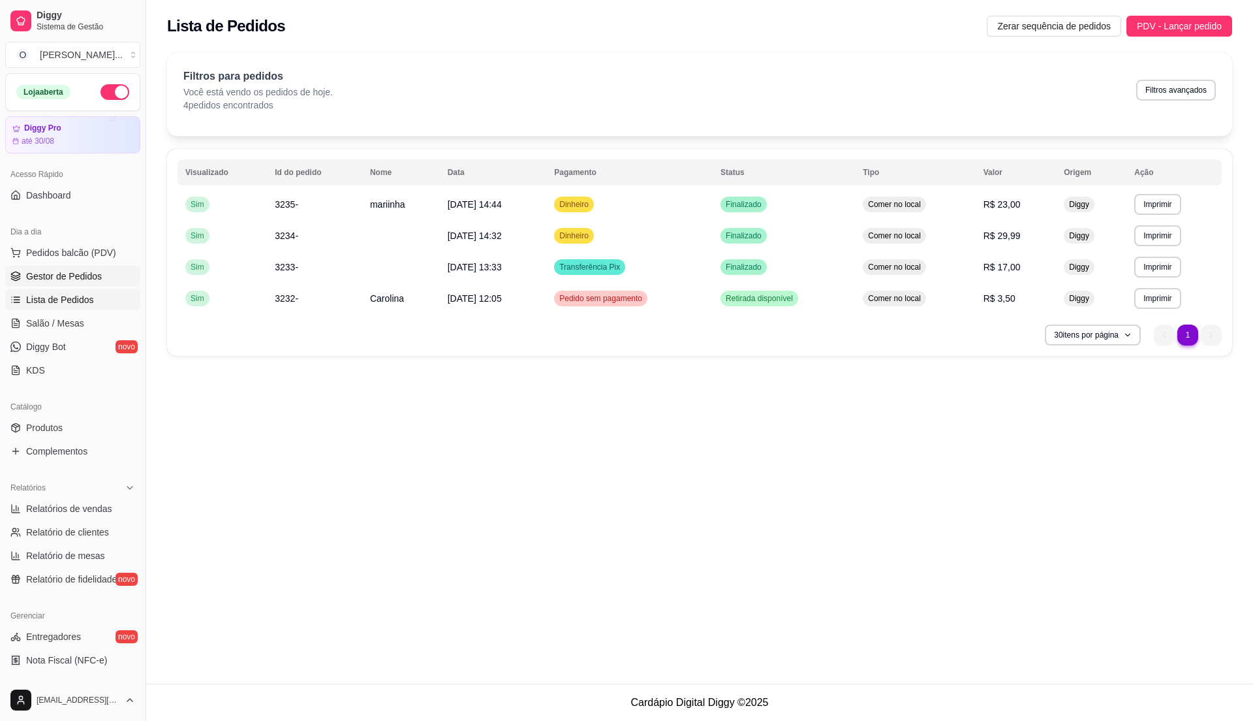
click at [87, 272] on span "Gestor de Pedidos" at bounding box center [64, 276] width 76 height 13
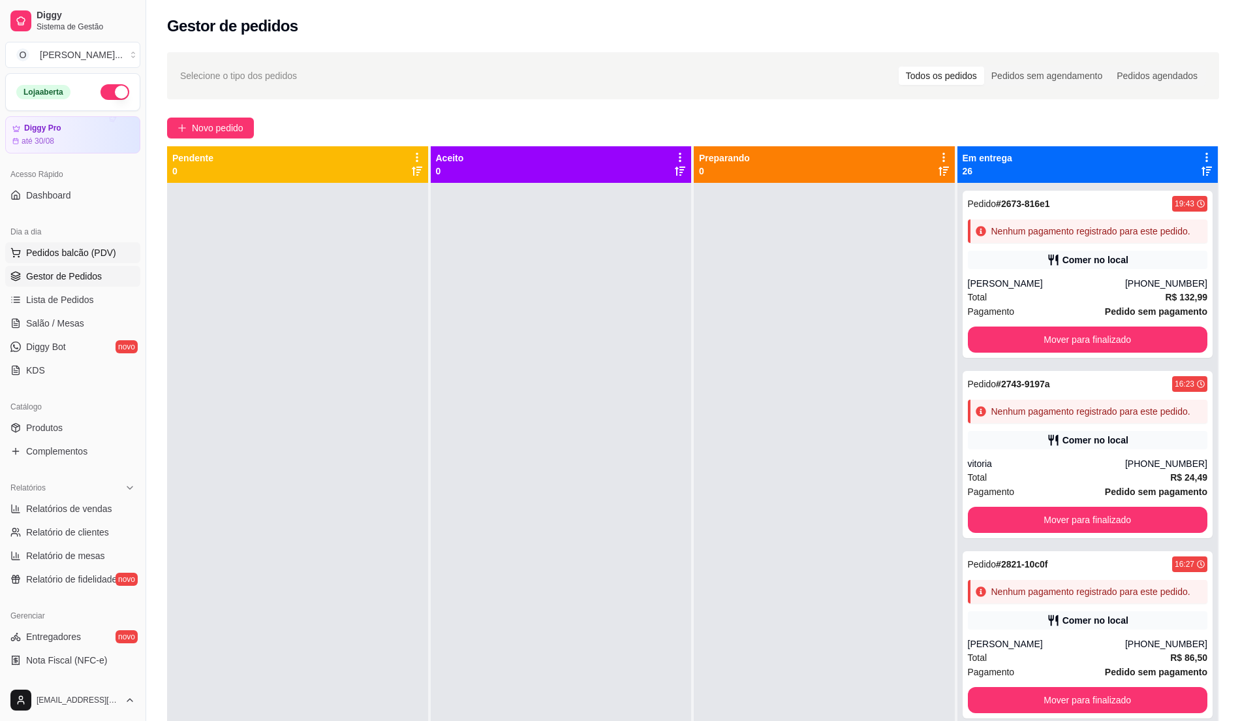
click at [97, 251] on span "Pedidos balcão (PDV)" at bounding box center [71, 252] width 90 height 13
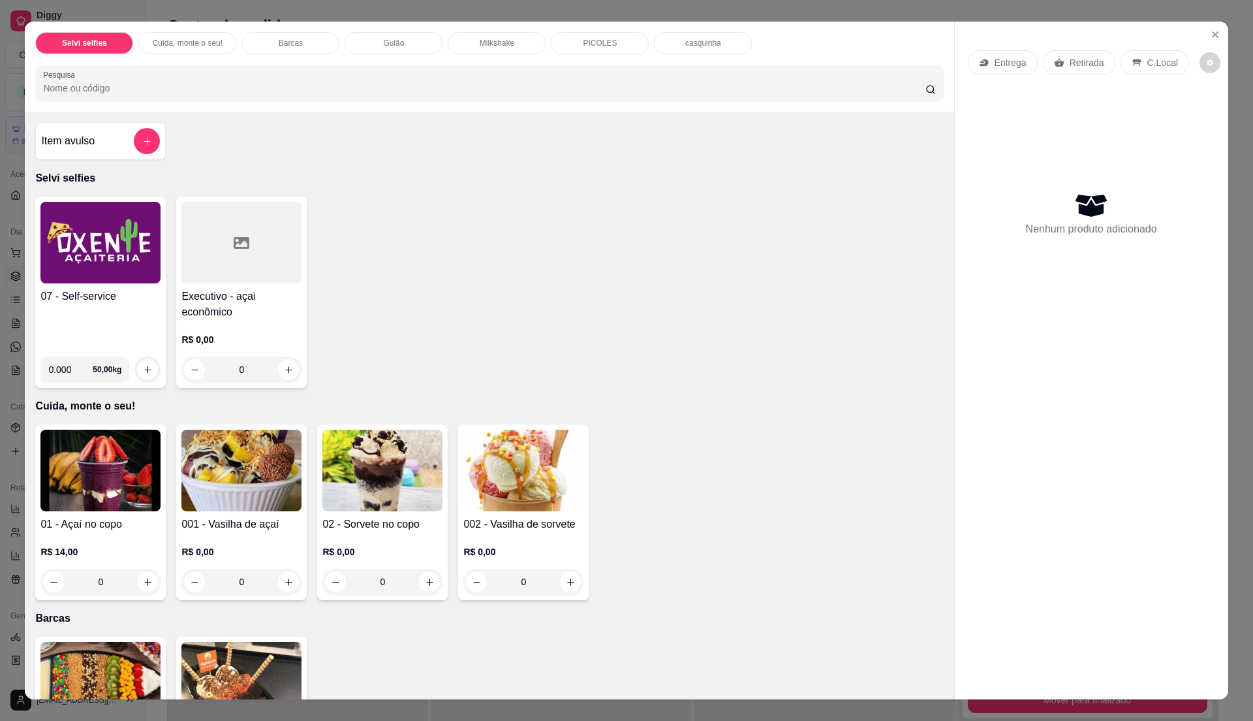
click at [86, 280] on img at bounding box center [100, 243] width 120 height 82
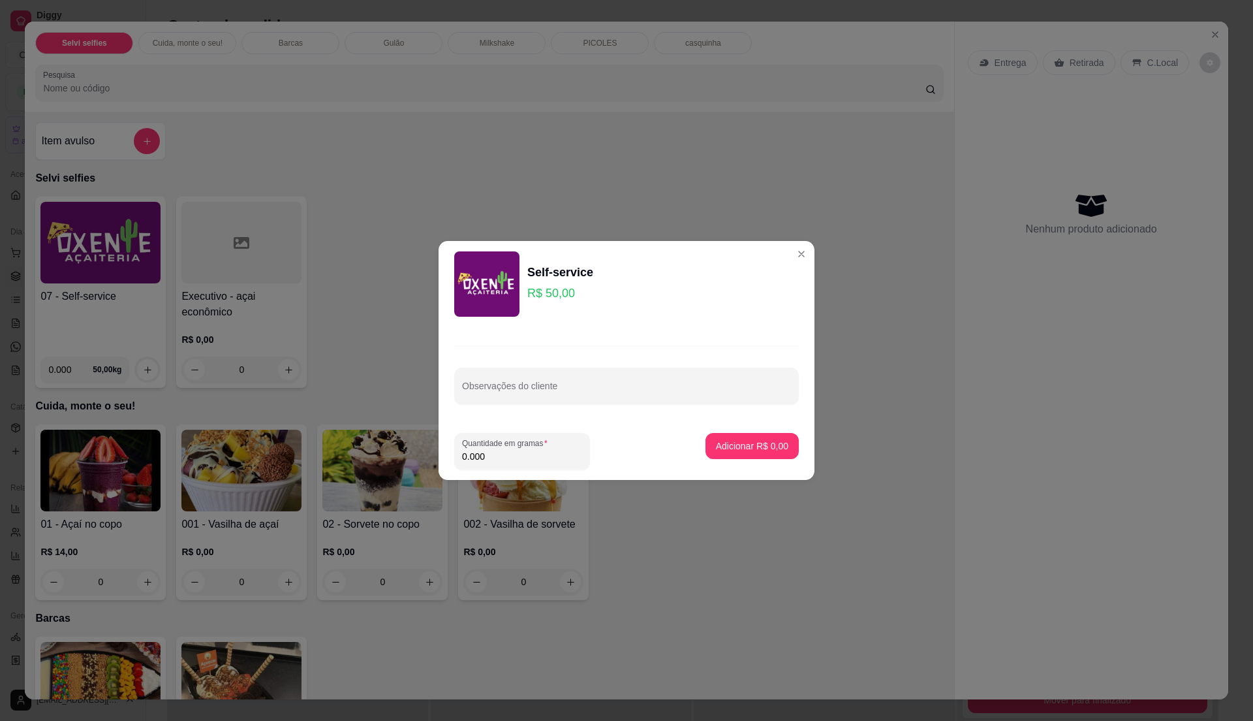
click at [497, 456] on input "0.000" at bounding box center [522, 456] width 120 height 13
type input "0.02"
click at [766, 445] on p "Adicionar R$ 1,00" at bounding box center [752, 445] width 71 height 12
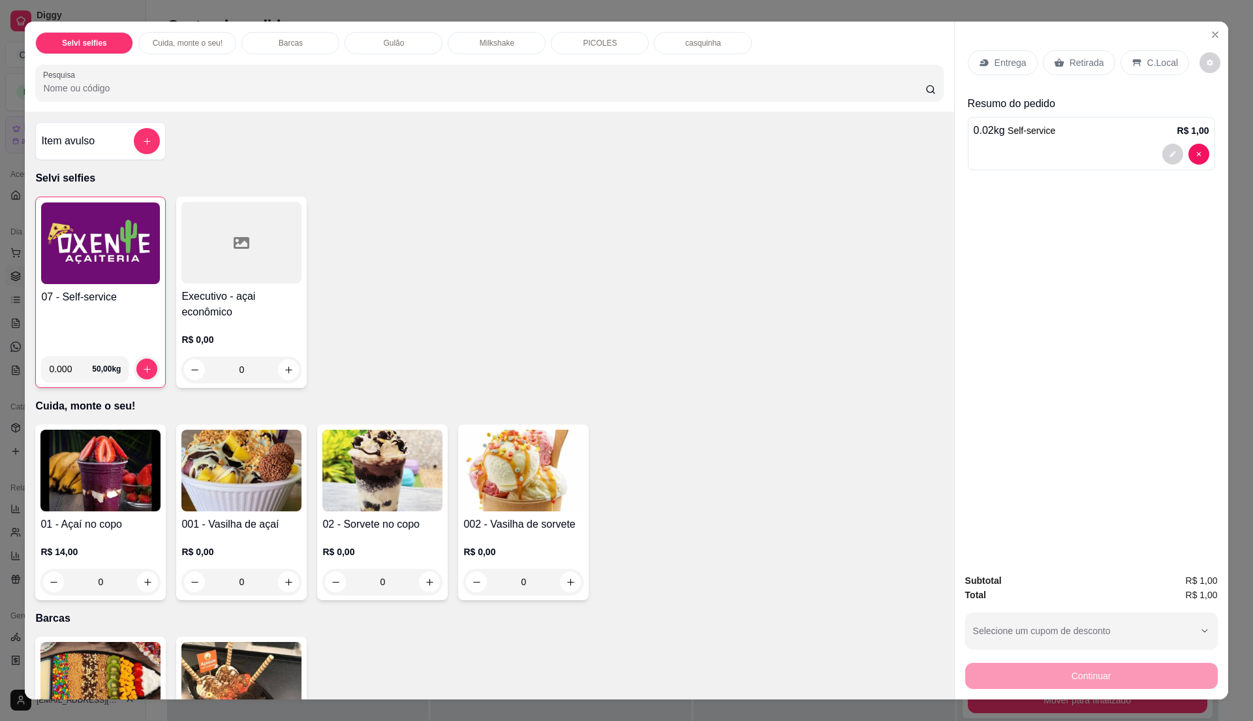
click at [1148, 63] on p "C.Local" at bounding box center [1163, 62] width 31 height 13
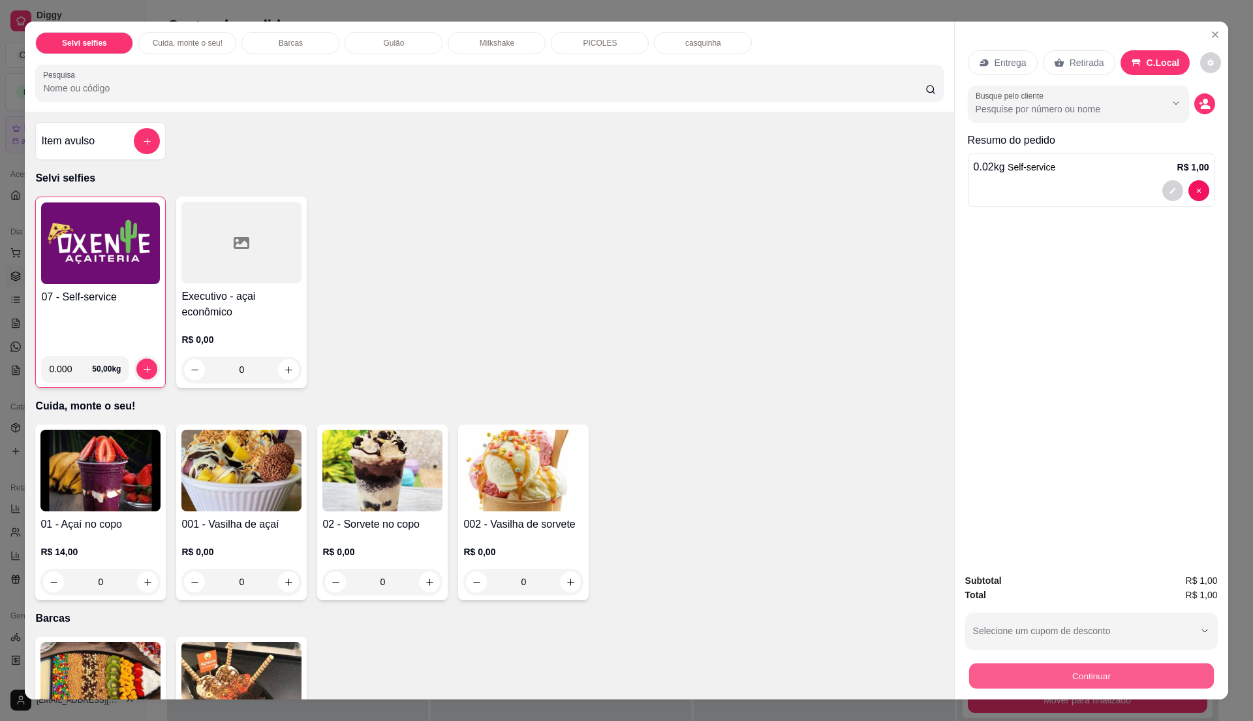
click at [1077, 669] on button "Continuar" at bounding box center [1091, 675] width 245 height 25
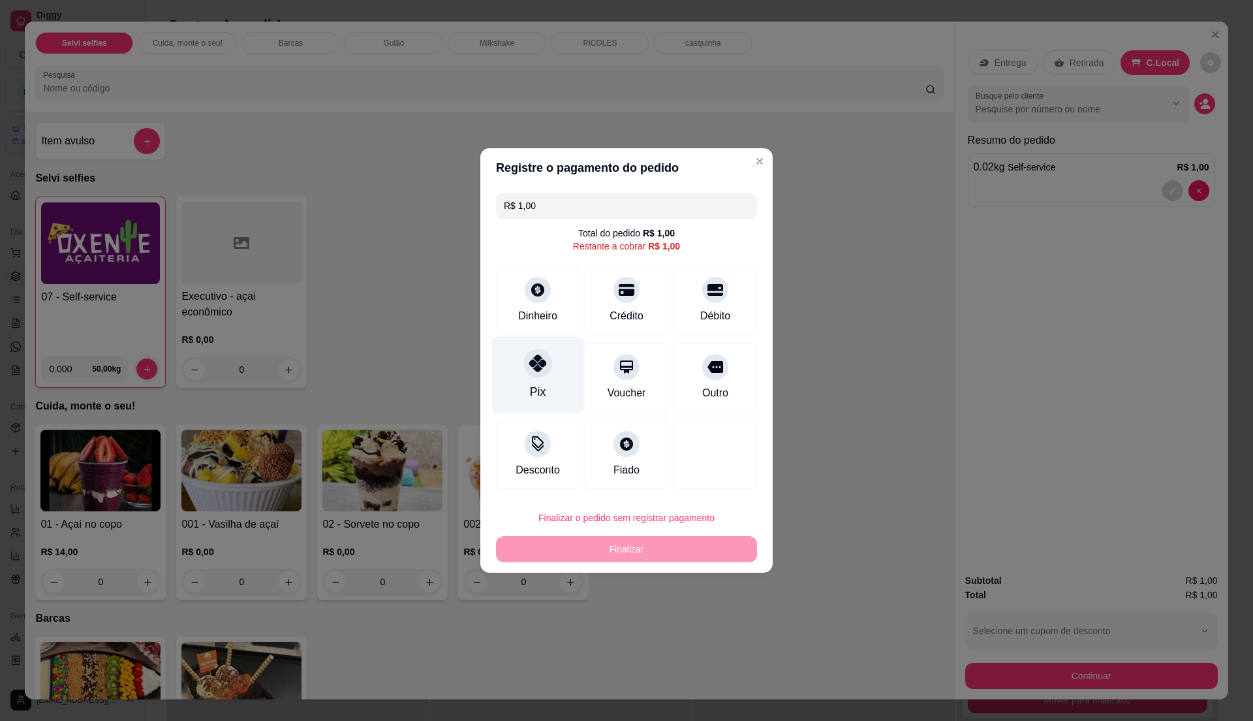
click at [514, 377] on div "Pix" at bounding box center [538, 375] width 92 height 76
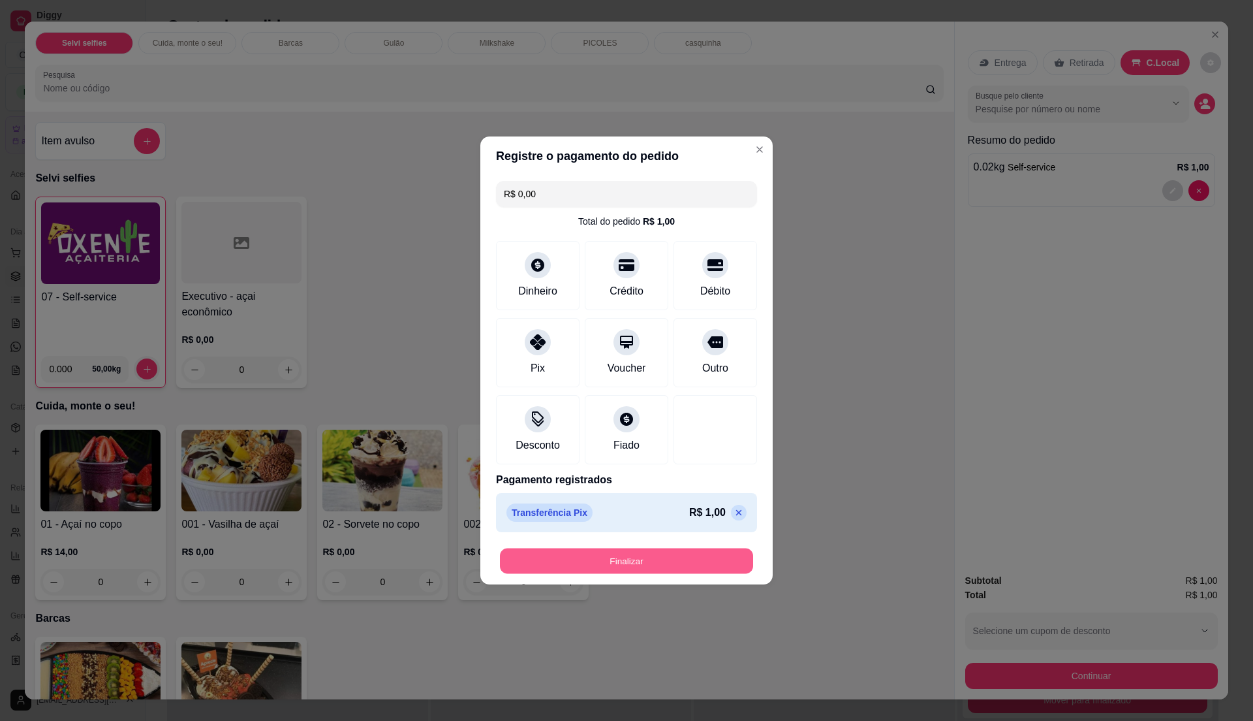
click at [654, 561] on button "Finalizar" at bounding box center [626, 560] width 253 height 25
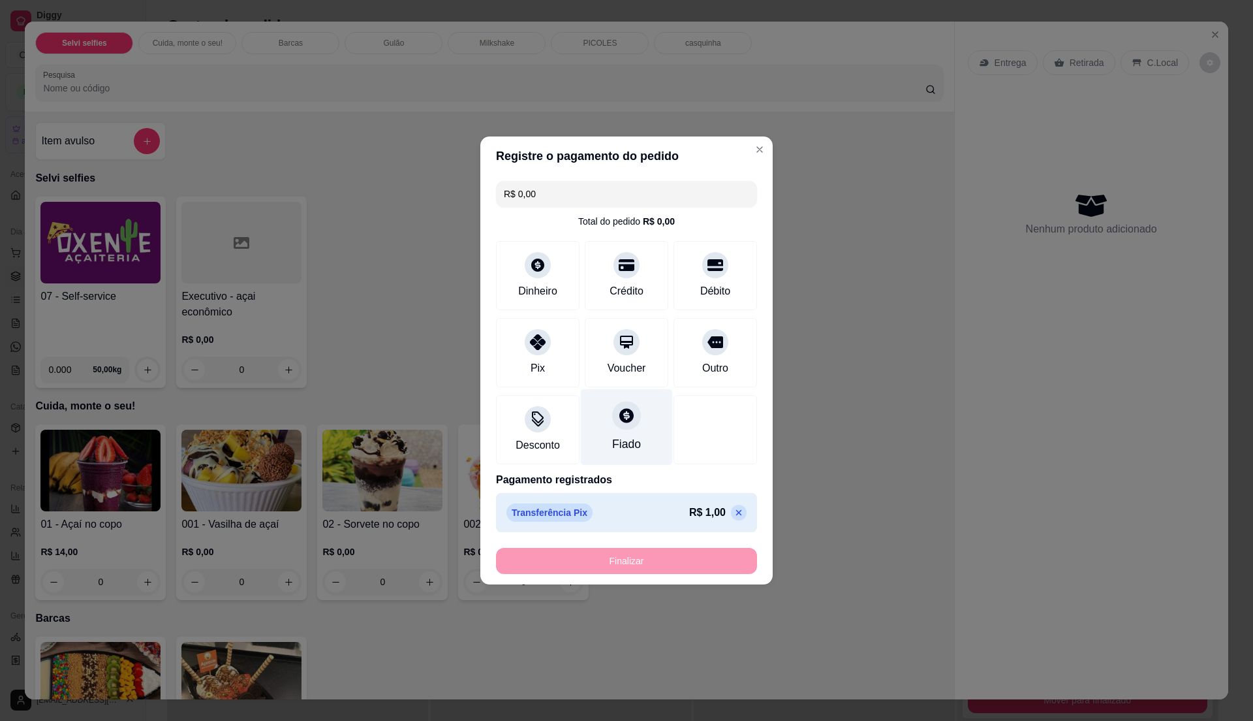
type input "-R$ 1,00"
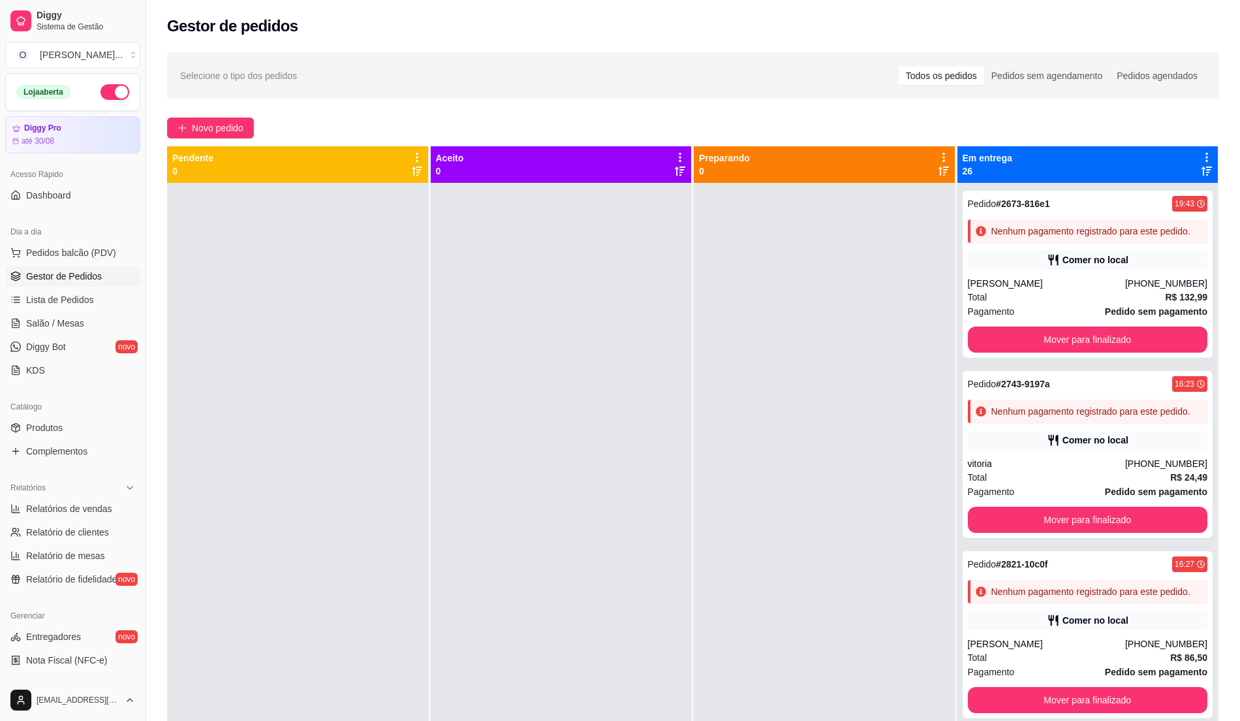
click at [82, 276] on span "Gestor de Pedidos" at bounding box center [64, 276] width 76 height 13
click at [86, 277] on span "Gestor de Pedidos" at bounding box center [64, 276] width 76 height 13
click at [89, 298] on span "Lista de Pedidos" at bounding box center [60, 299] width 68 height 13
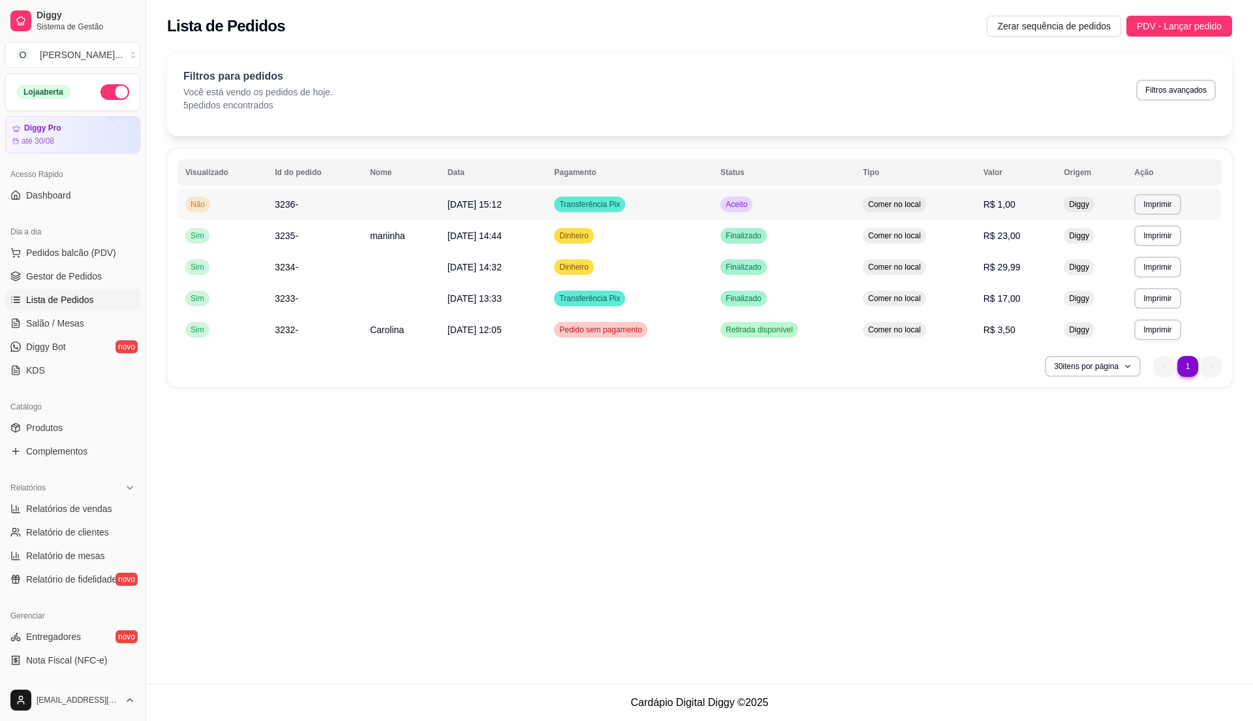
click at [828, 204] on td "Aceito" at bounding box center [784, 204] width 142 height 31
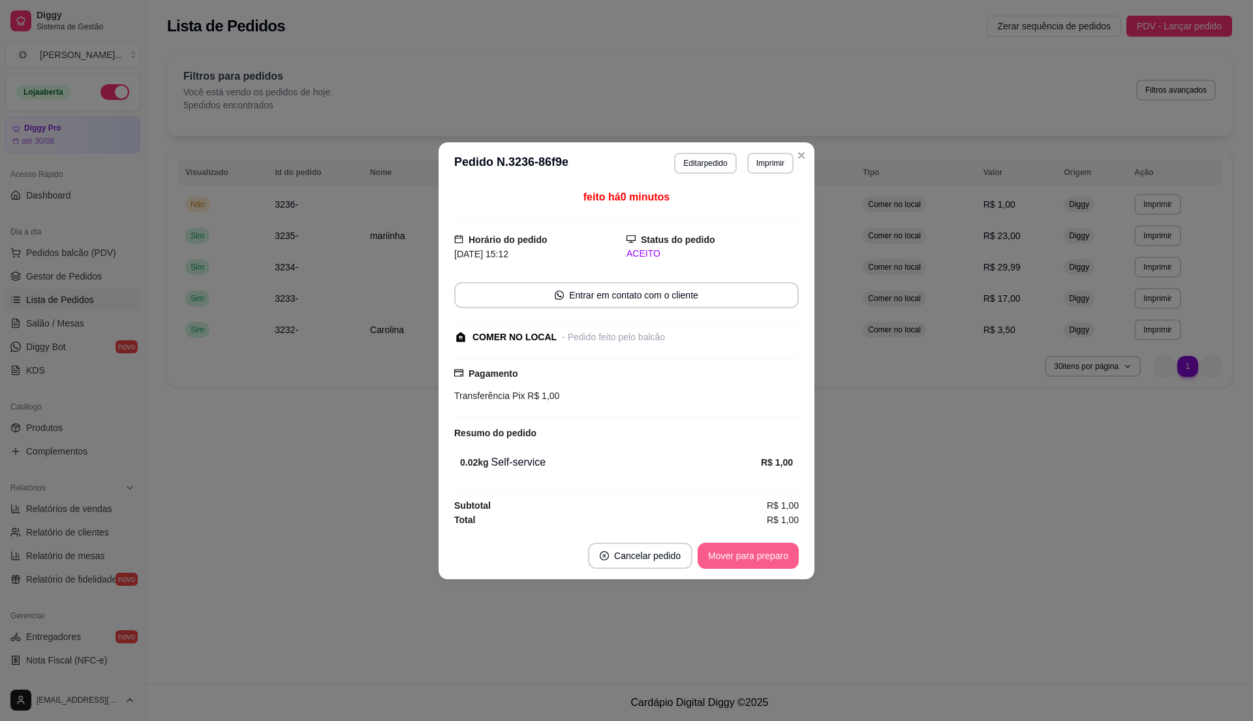
click at [734, 547] on button "Mover para preparo" at bounding box center [748, 556] width 101 height 26
click at [734, 547] on button "Mover para retirada disponível" at bounding box center [727, 555] width 140 height 25
click at [734, 547] on button "Mover para finalizado" at bounding box center [745, 555] width 105 height 25
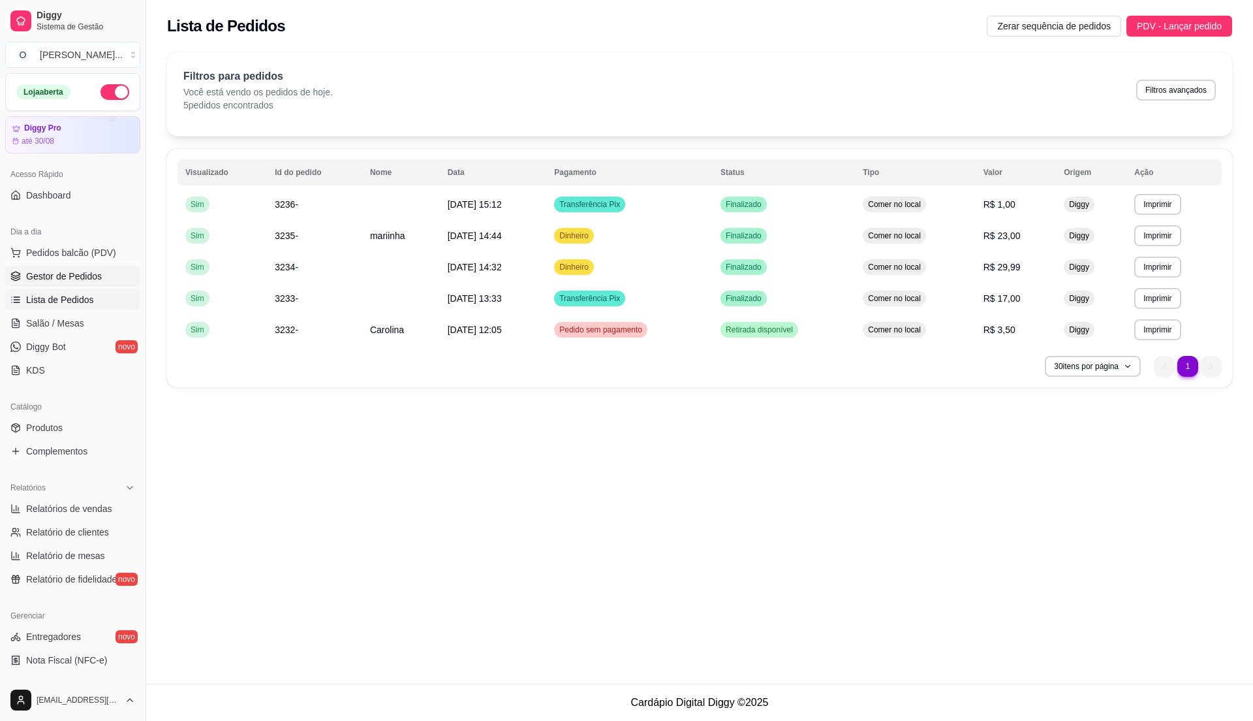
click at [97, 275] on span "Gestor de Pedidos" at bounding box center [64, 276] width 76 height 13
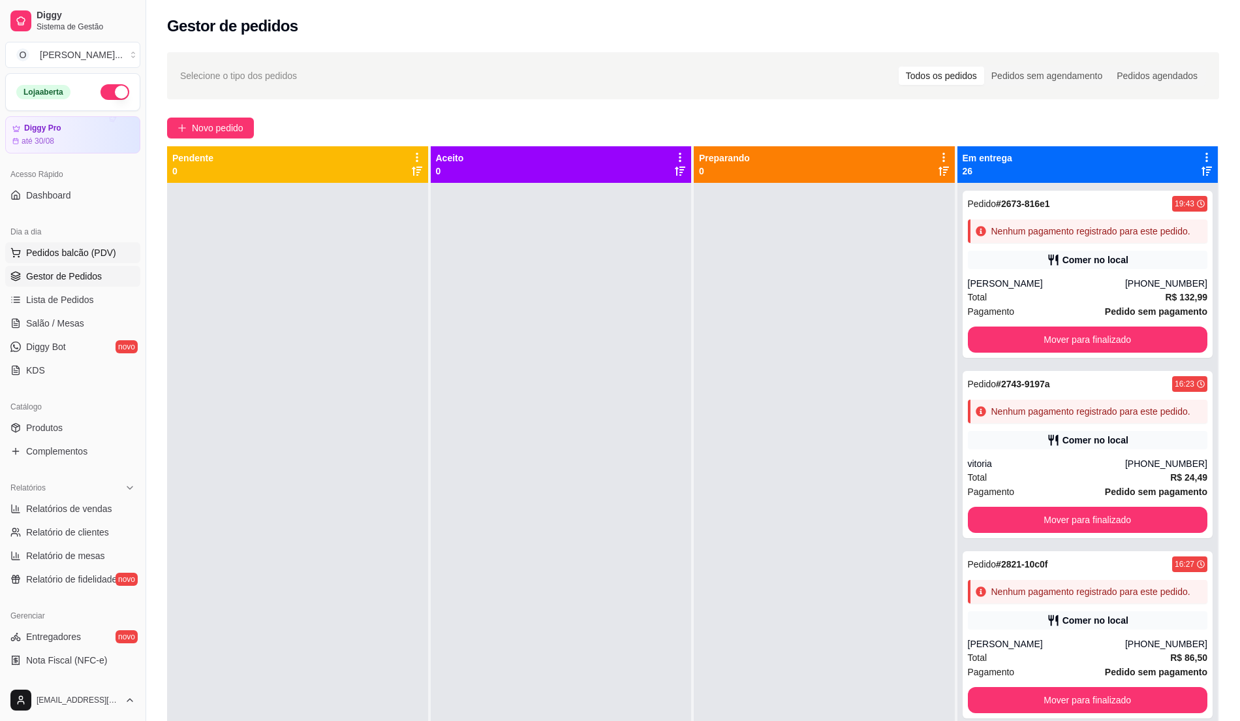
click at [100, 259] on span "Pedidos balcão (PDV)" at bounding box center [71, 252] width 90 height 13
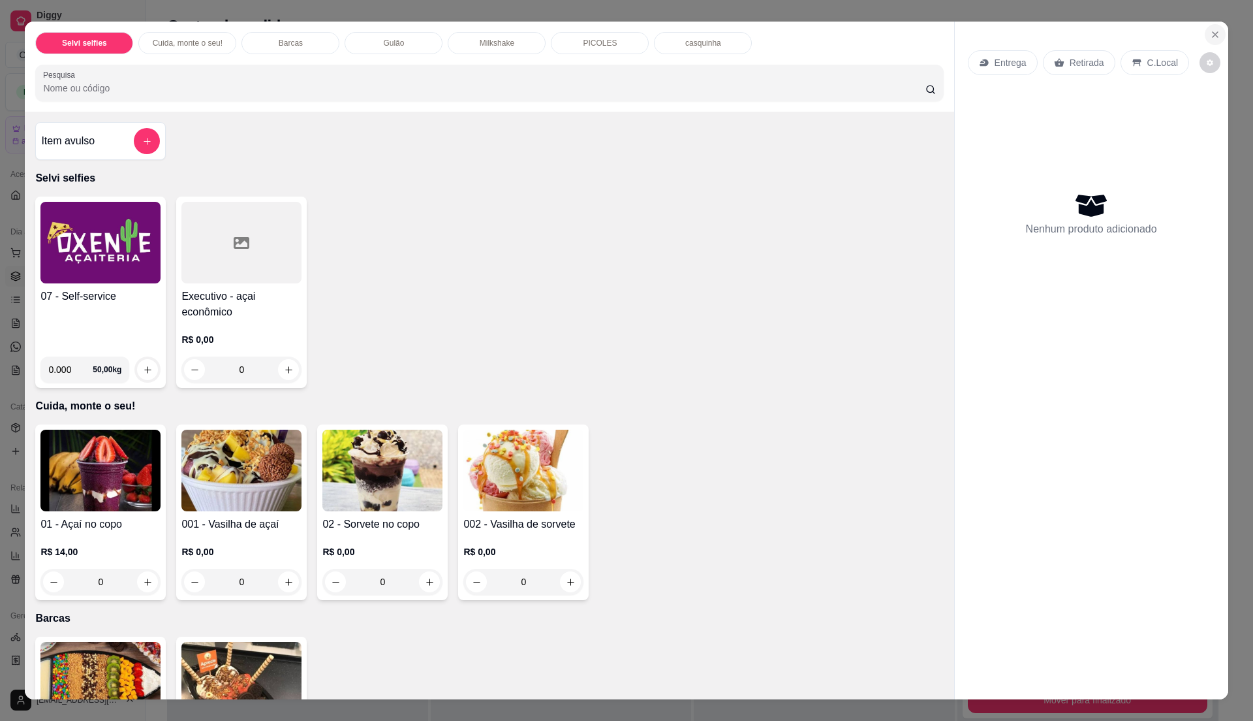
click at [1210, 35] on icon "Close" at bounding box center [1215, 34] width 10 height 10
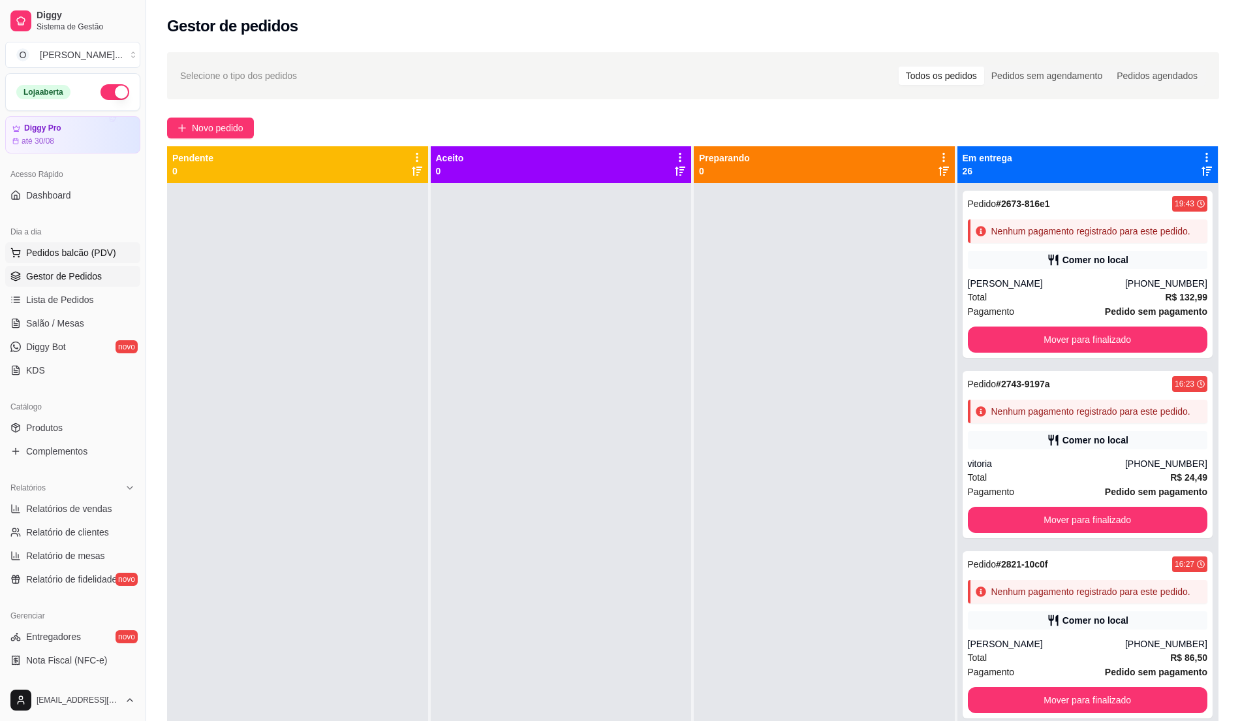
click at [105, 254] on span "Pedidos balcão (PDV)" at bounding box center [71, 252] width 90 height 13
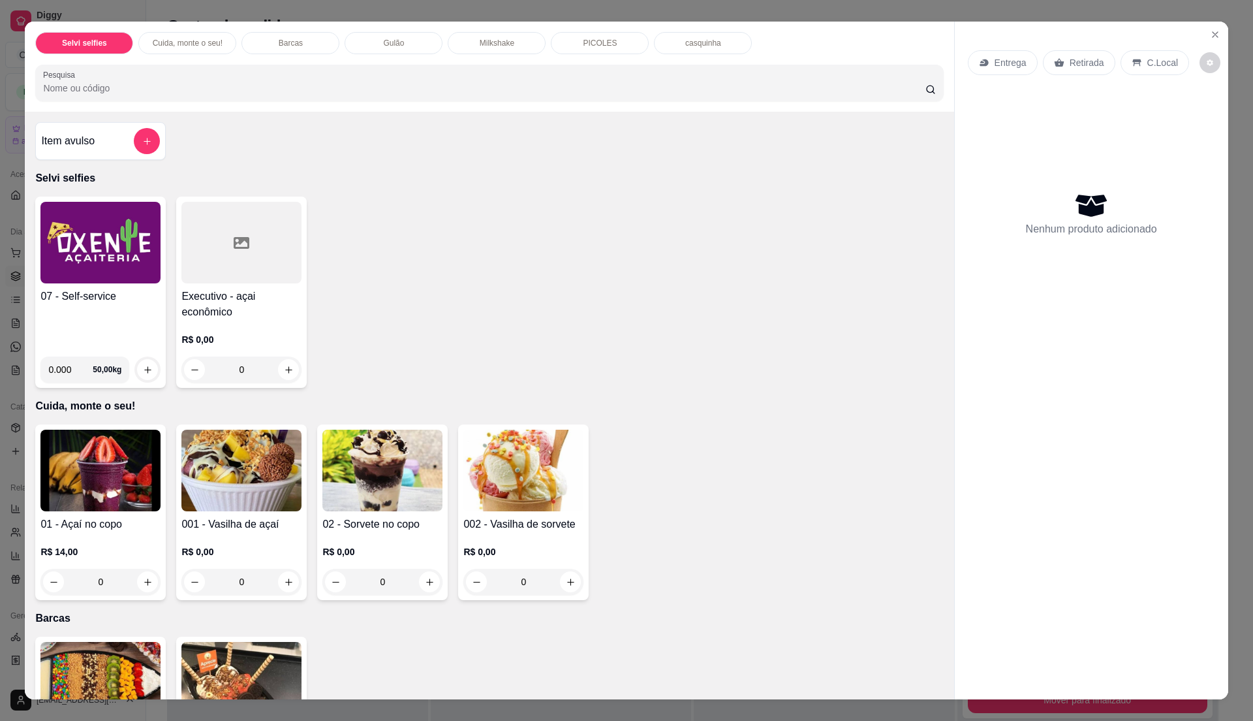
click at [99, 292] on h4 "07 - Self-service" at bounding box center [100, 297] width 120 height 16
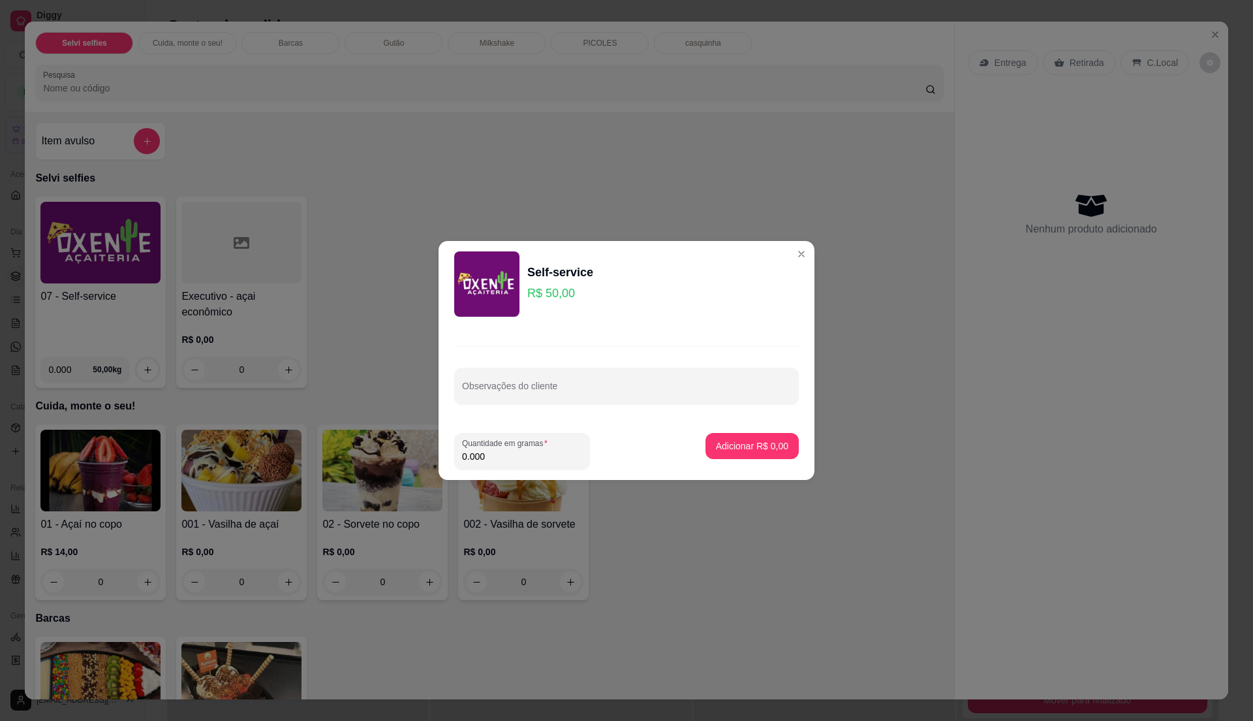
click at [507, 461] on input "0.000" at bounding box center [522, 456] width 120 height 13
type input "0.215"
click at [765, 444] on p "Adicionar R$ 10,75" at bounding box center [750, 445] width 78 height 13
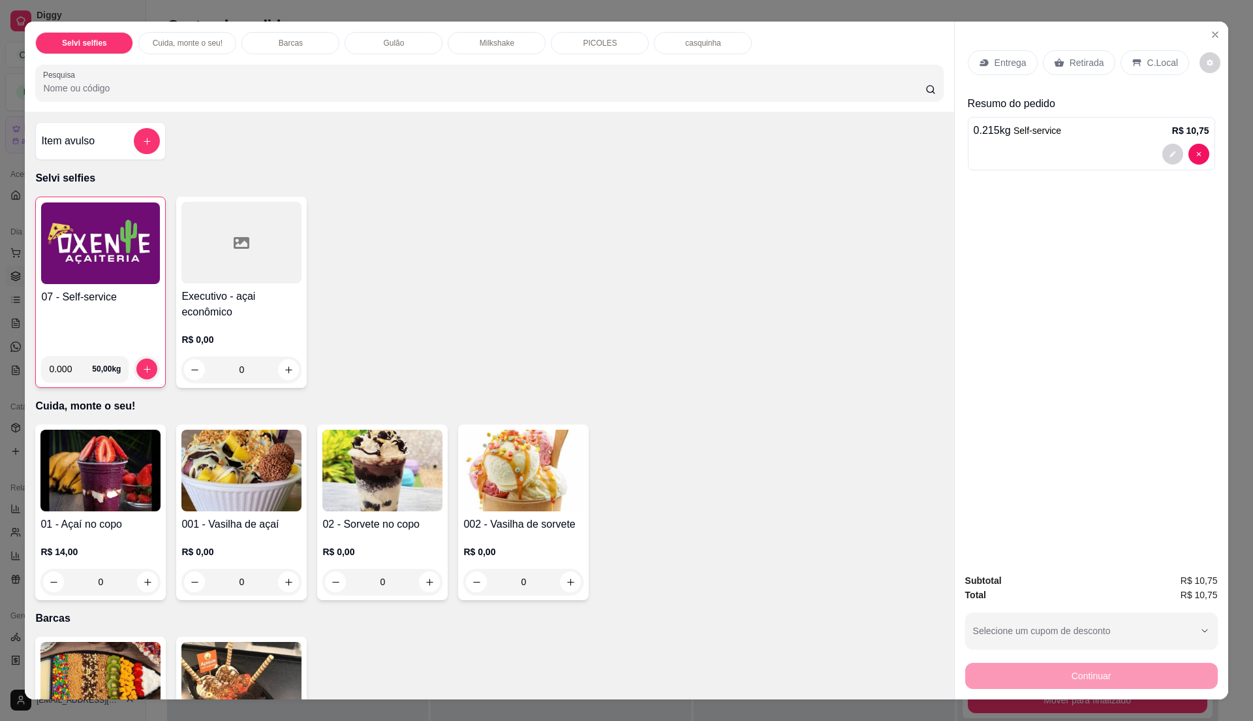
drag, startPoint x: 1135, startPoint y: 61, endPoint x: 1127, endPoint y: 61, distance: 7.9
click at [1135, 61] on div "C.Local" at bounding box center [1155, 62] width 69 height 25
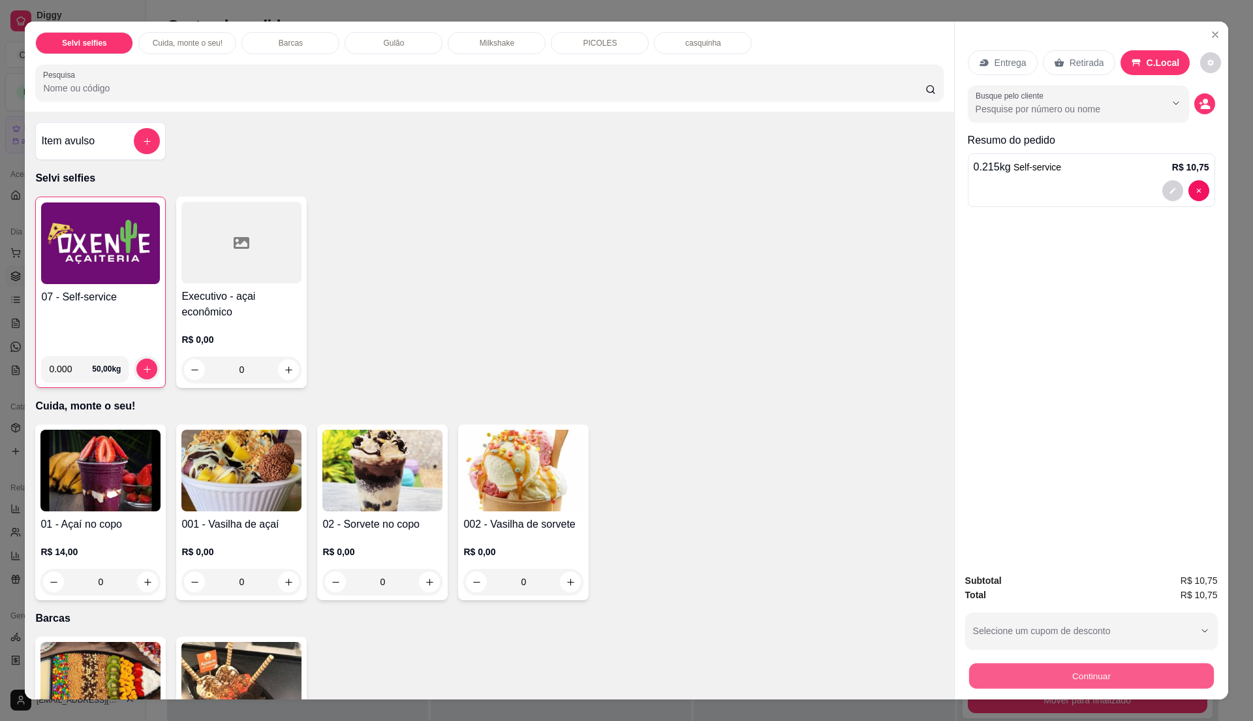
click at [1100, 677] on button "Continuar" at bounding box center [1091, 675] width 245 height 25
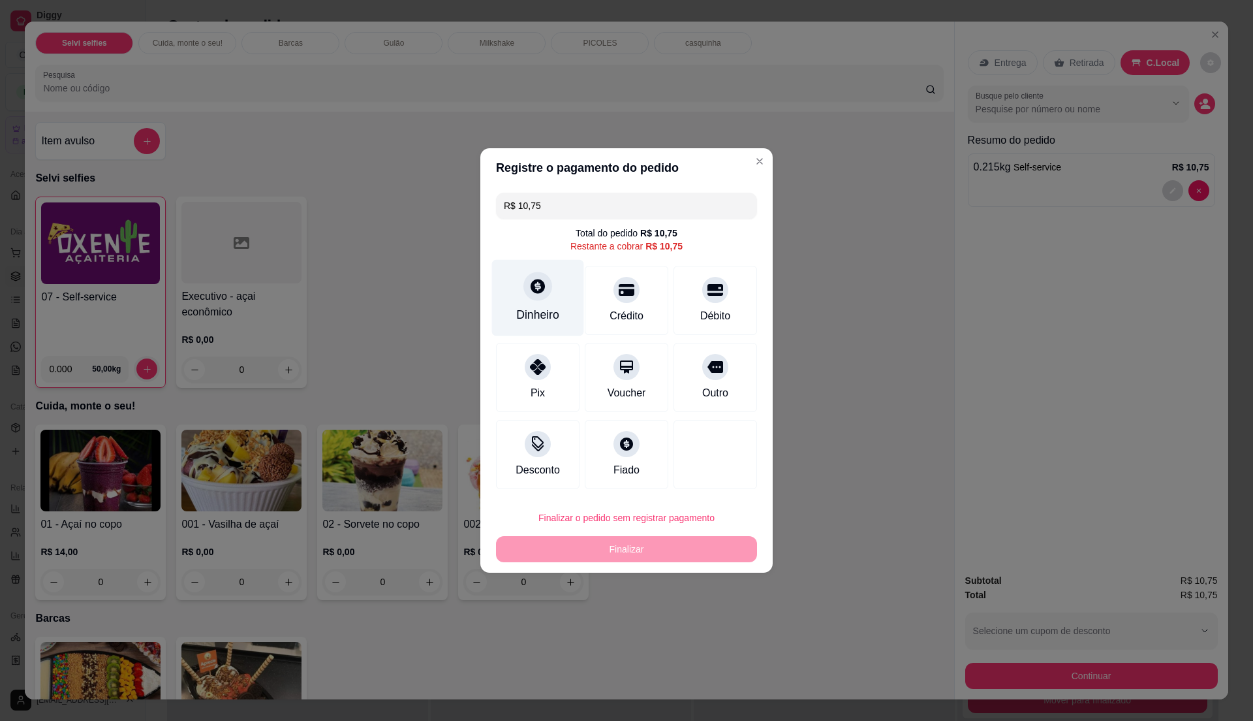
click at [529, 312] on div "Dinheiro" at bounding box center [537, 314] width 43 height 17
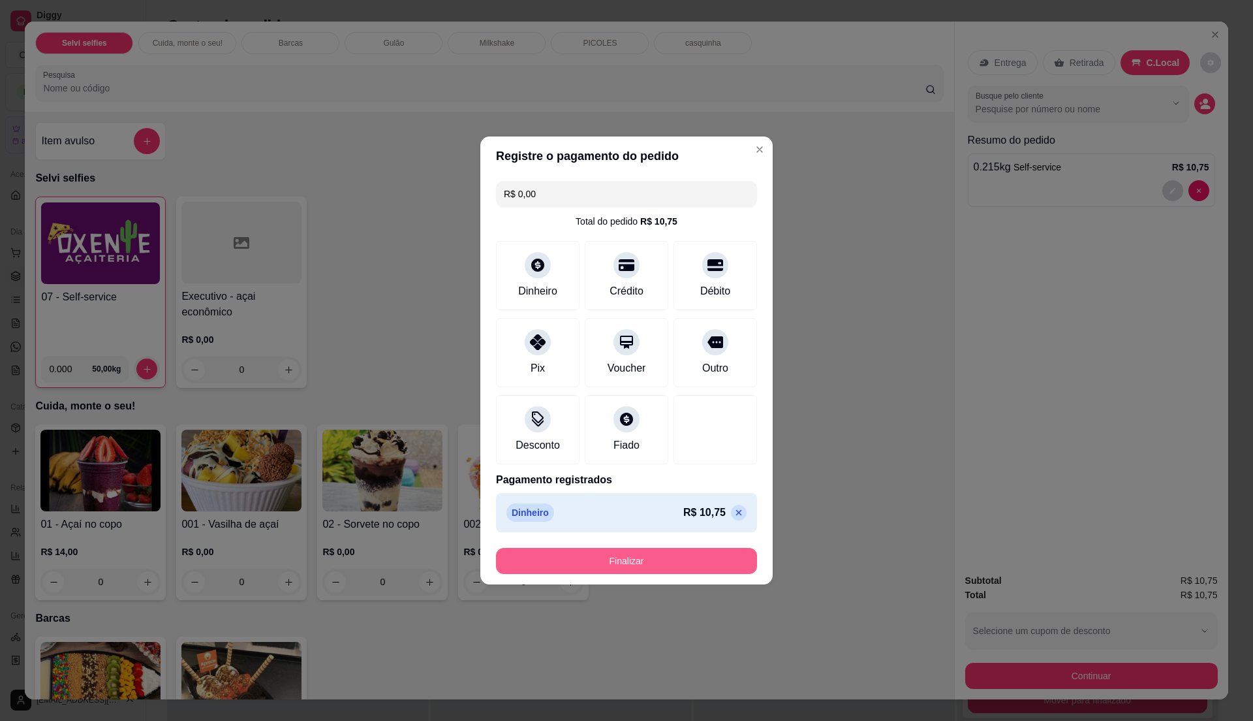
click at [666, 557] on button "Finalizar" at bounding box center [626, 561] width 261 height 26
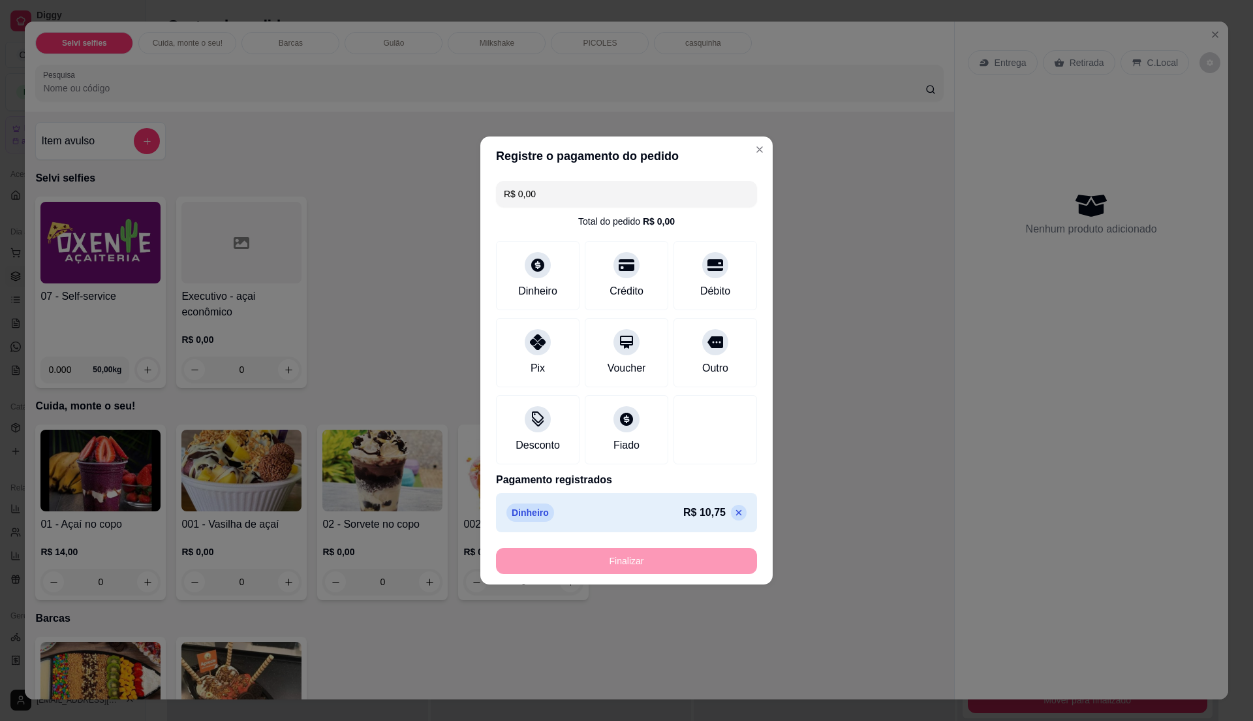
type input "-R$ 10,75"
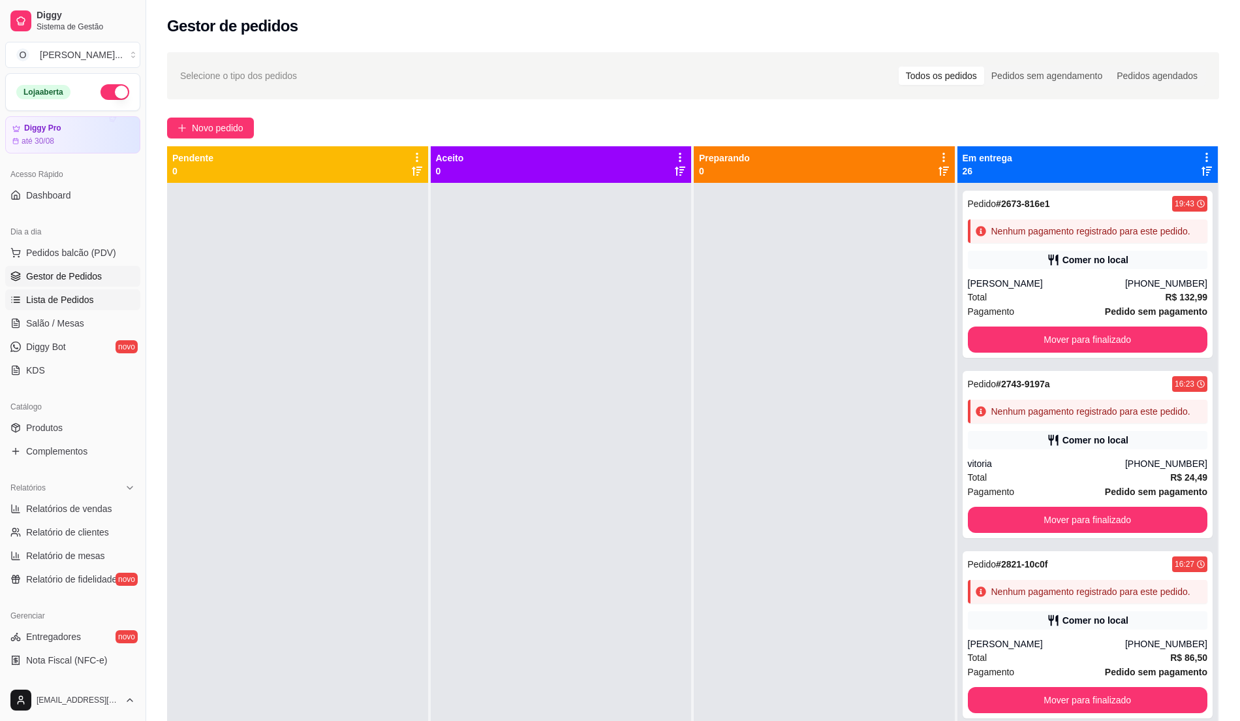
click at [91, 298] on link "Lista de Pedidos" at bounding box center [72, 299] width 135 height 21
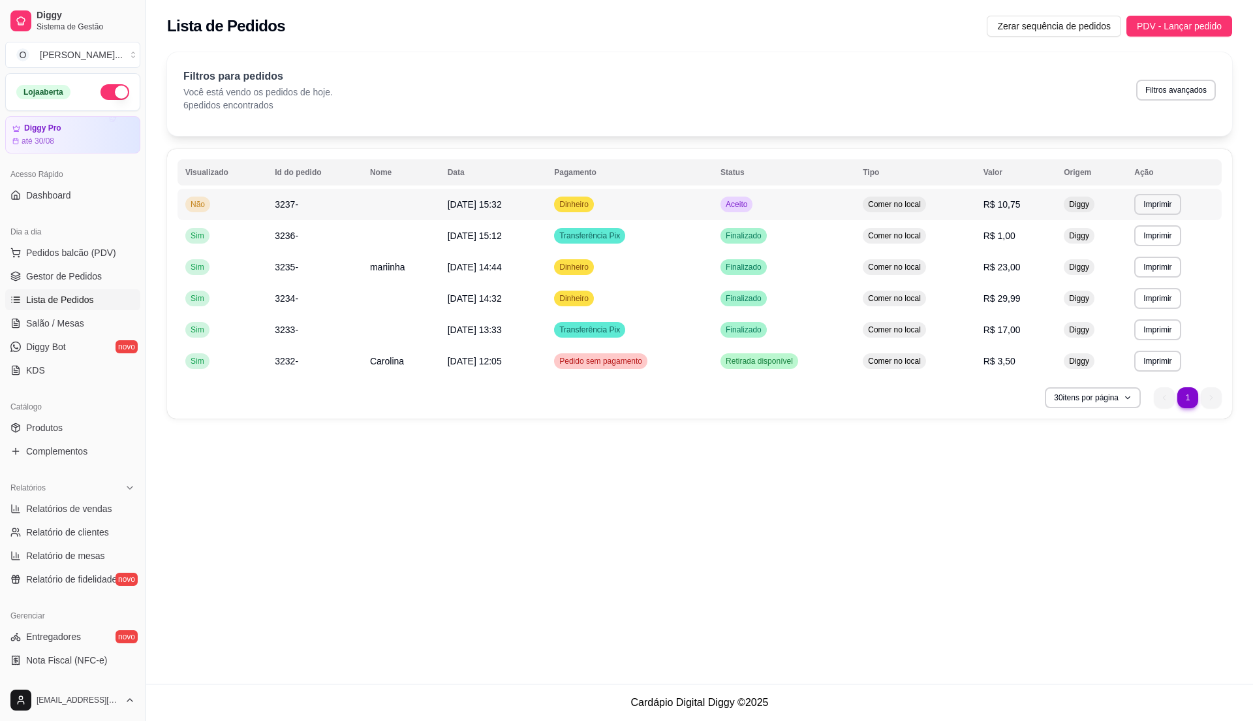
click at [795, 204] on td "Aceito" at bounding box center [784, 204] width 142 height 31
click at [802, 209] on td "Aceito" at bounding box center [784, 204] width 142 height 31
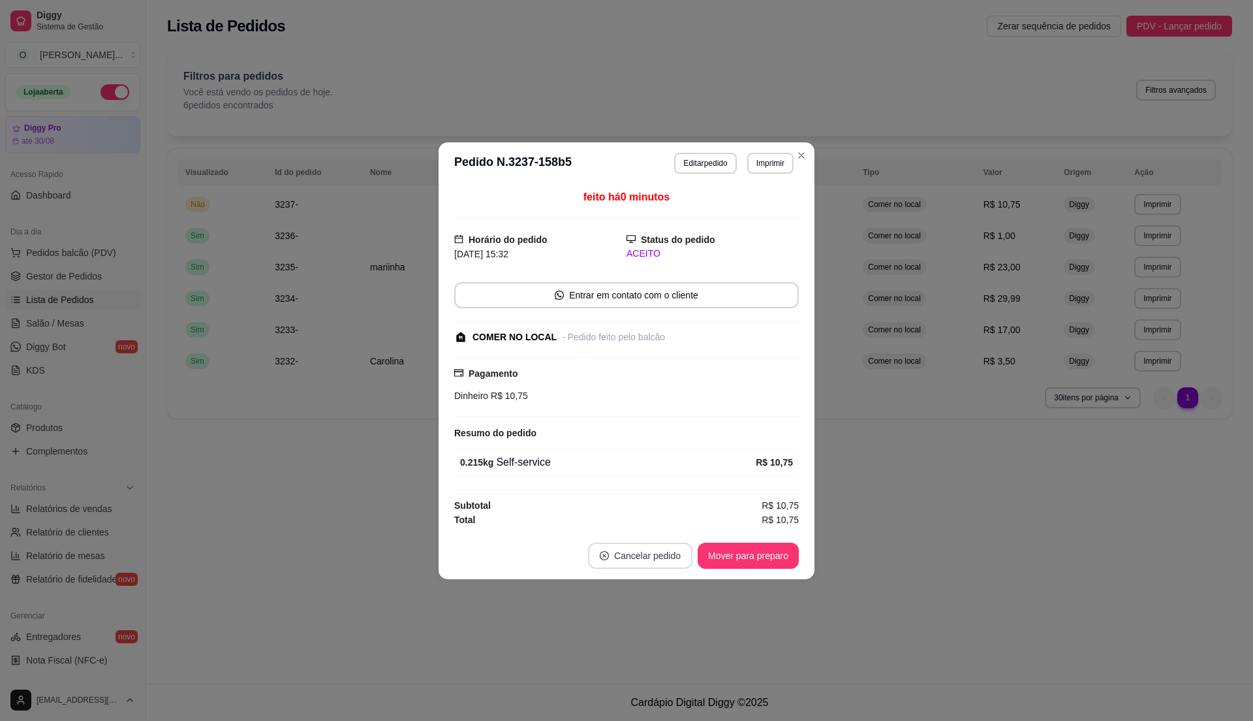
click at [654, 557] on button "Cancelar pedido" at bounding box center [640, 556] width 104 height 26
click at [669, 530] on button "Sim" at bounding box center [677, 524] width 51 height 25
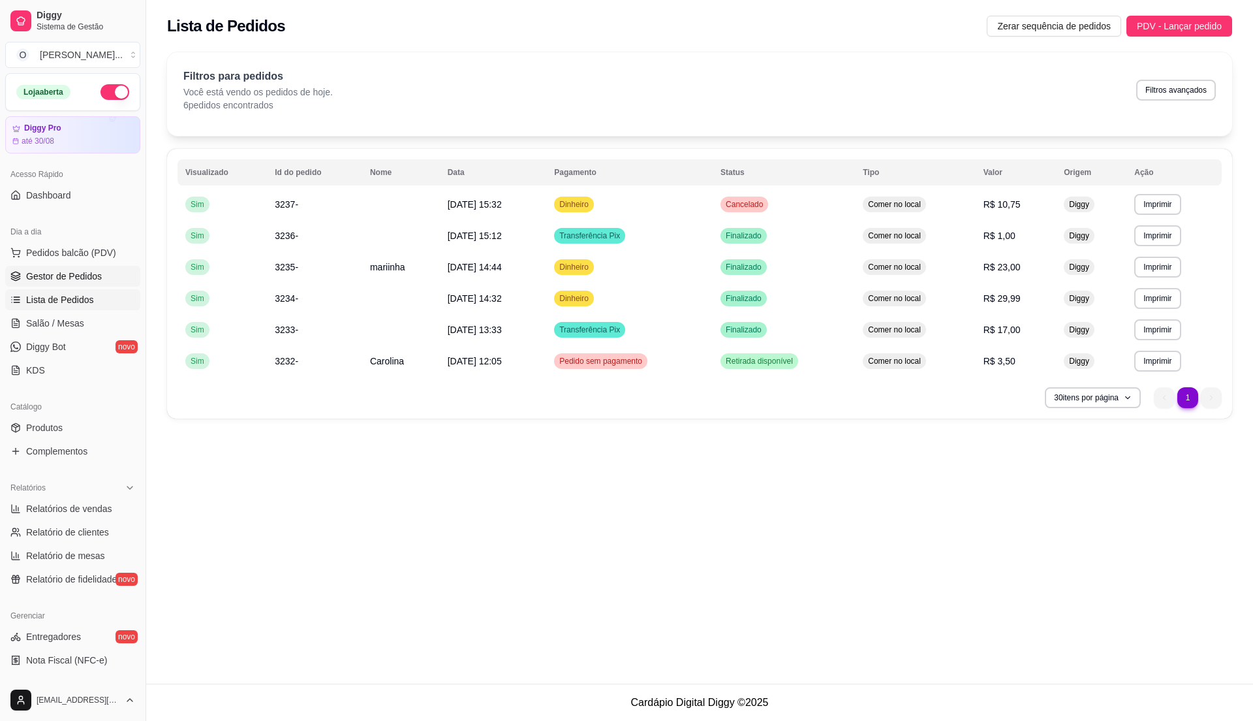
click at [94, 283] on link "Gestor de Pedidos" at bounding box center [72, 276] width 135 height 21
